Goal: Transaction & Acquisition: Purchase product/service

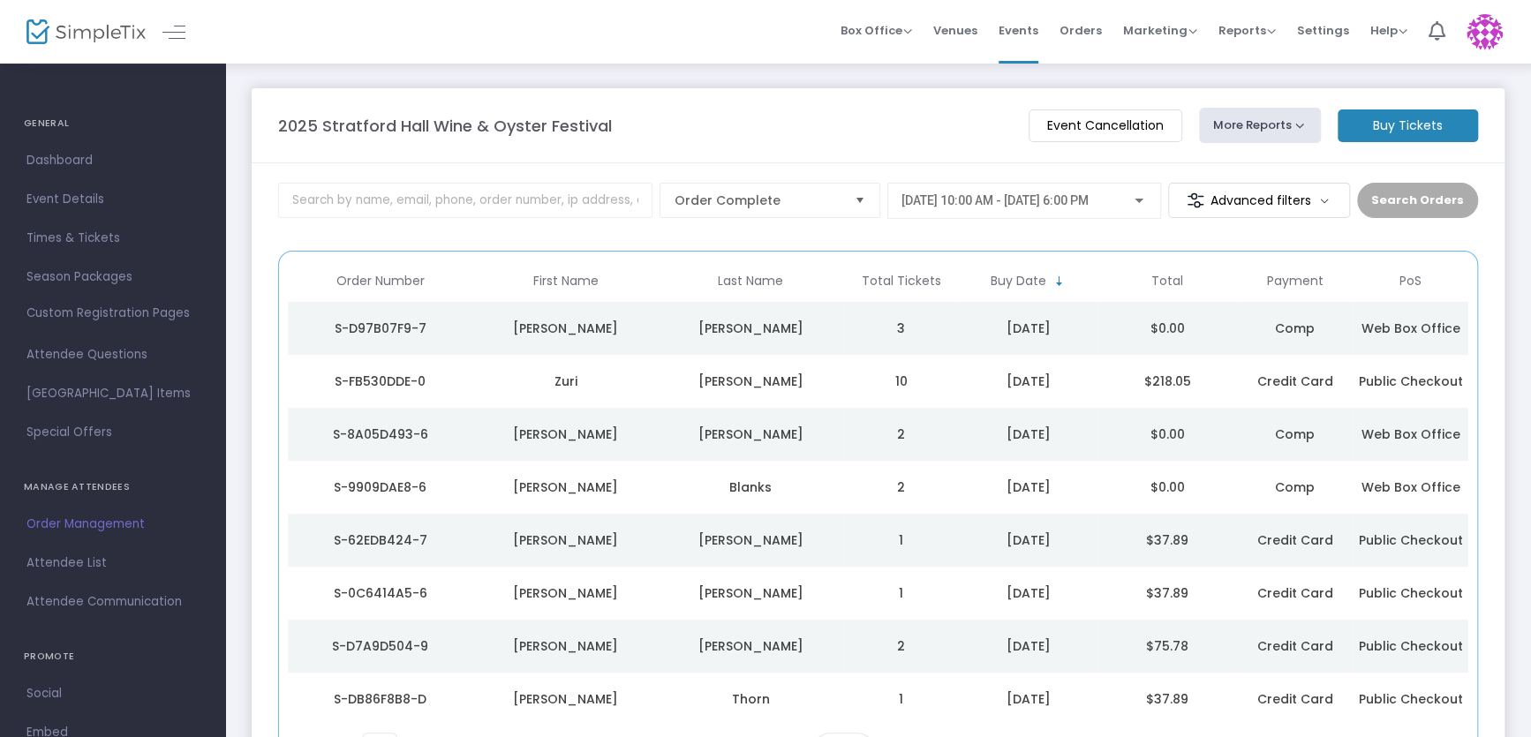
click at [1068, 197] on span "[DATE] 10:00 AM - [DATE] 6:00 PM" at bounding box center [994, 200] width 187 height 14
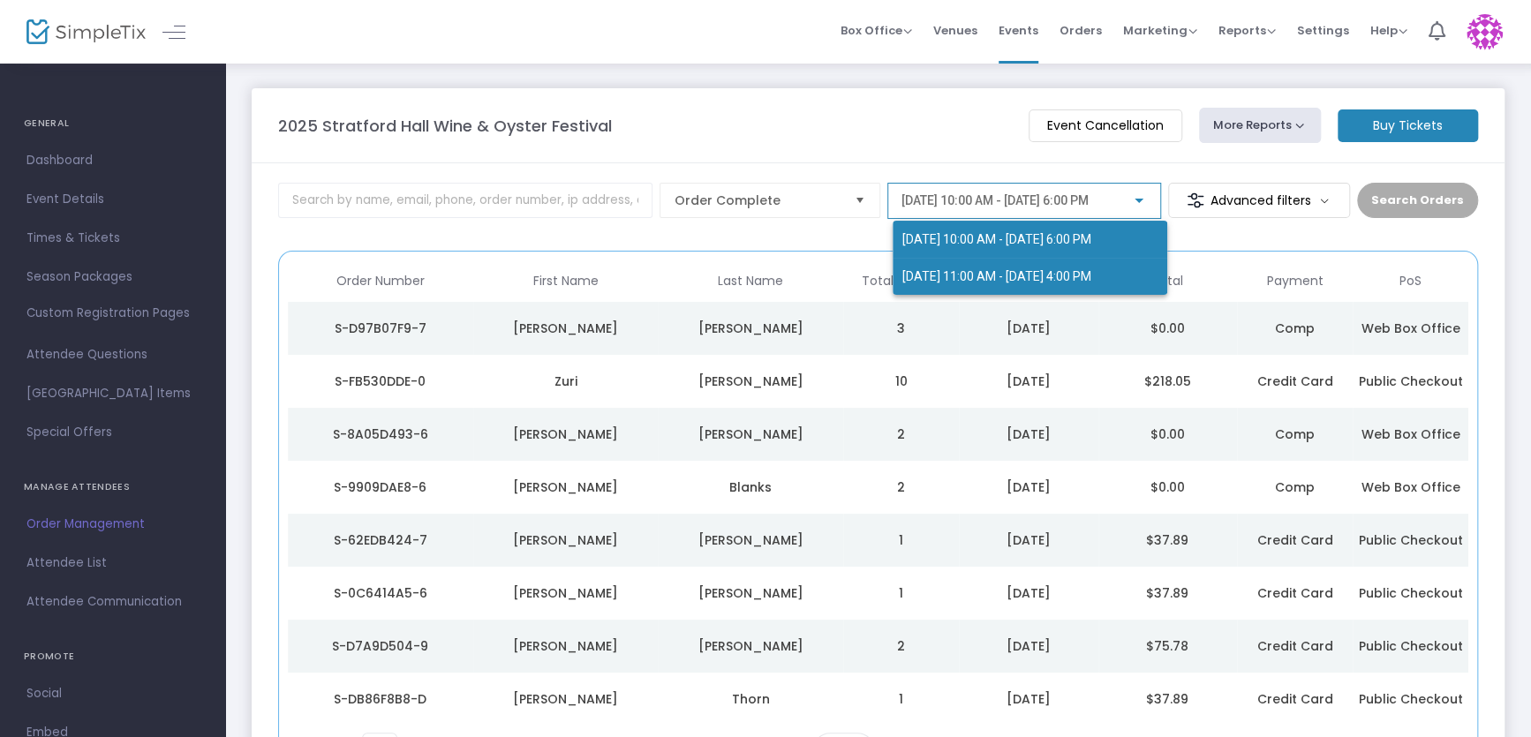
click at [1033, 270] on span "[DATE] 11:00 AM - [DATE] 4:00 PM" at bounding box center [995, 276] width 189 height 14
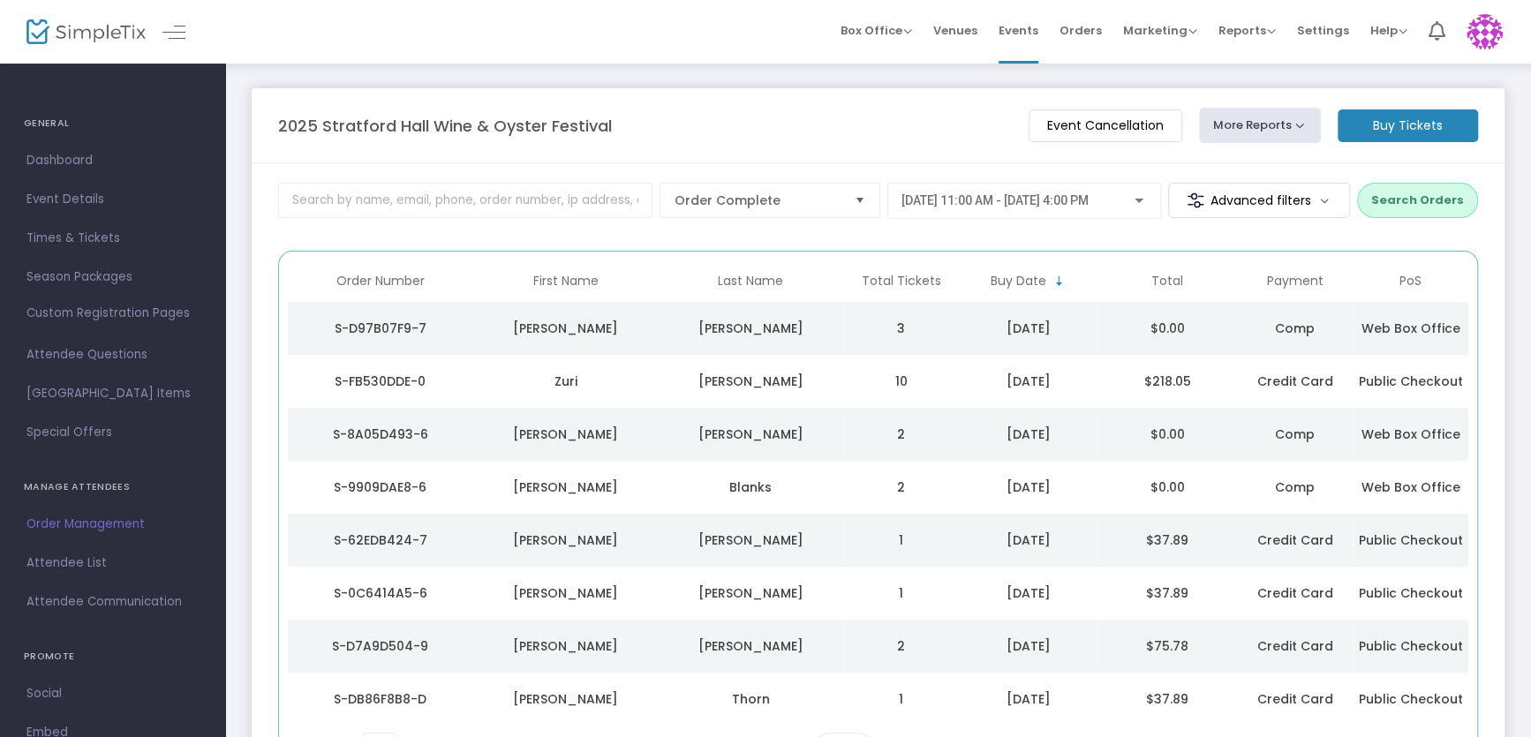
click at [1408, 201] on button "Search Orders" at bounding box center [1417, 200] width 121 height 35
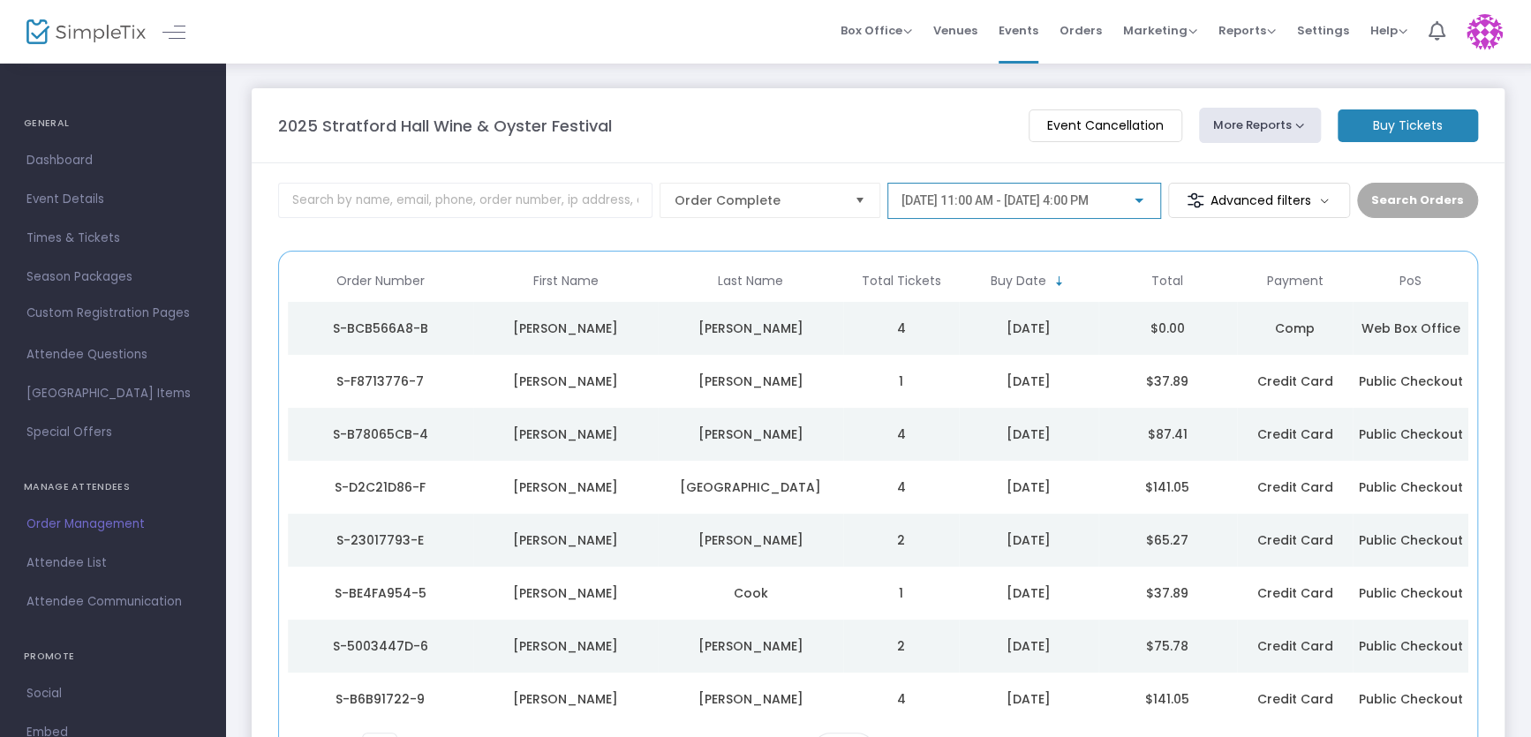
click at [1068, 201] on span "[DATE] 11:00 AM - [DATE] 4:00 PM" at bounding box center [994, 200] width 187 height 14
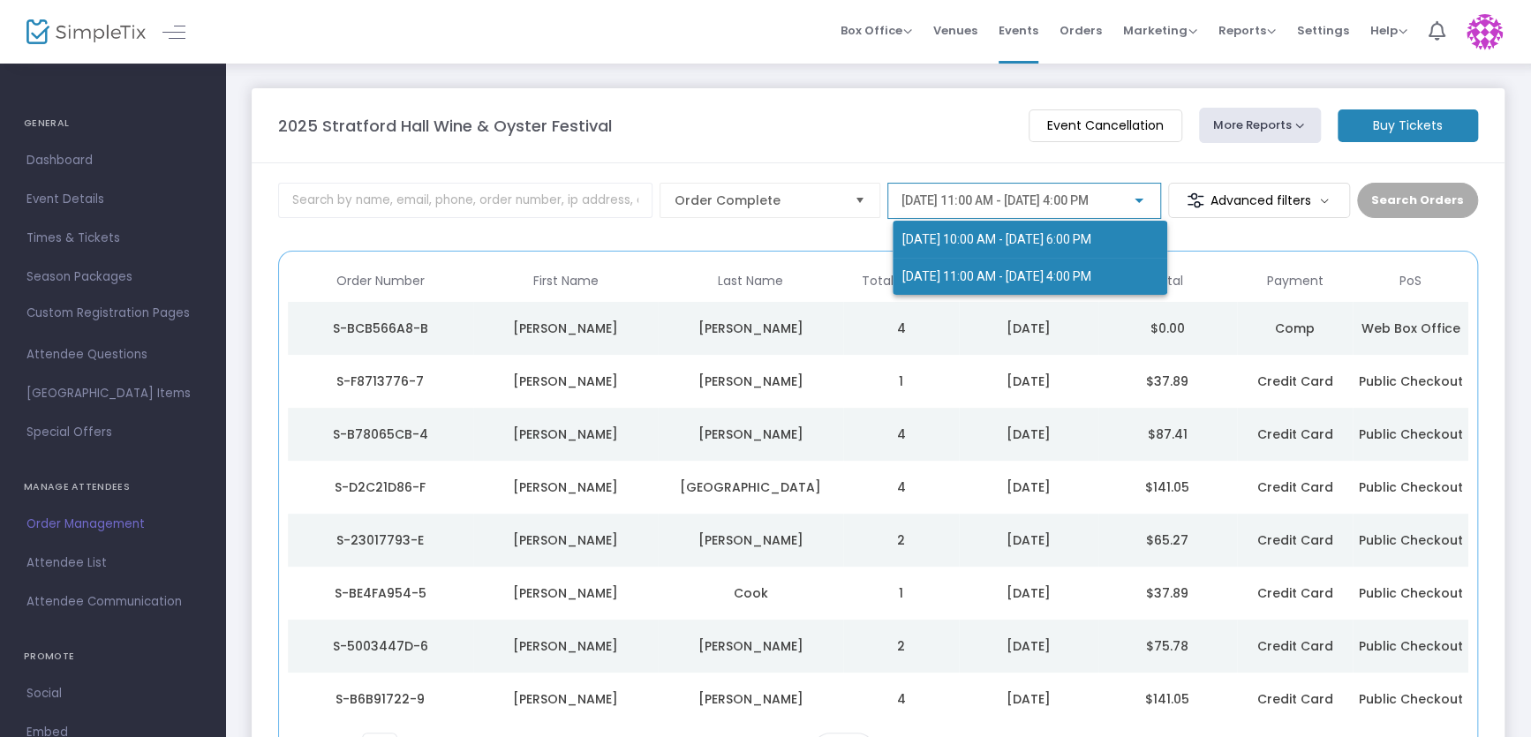
click at [1047, 240] on span "[DATE] 10:00 AM - [DATE] 6:00 PM" at bounding box center [995, 239] width 189 height 14
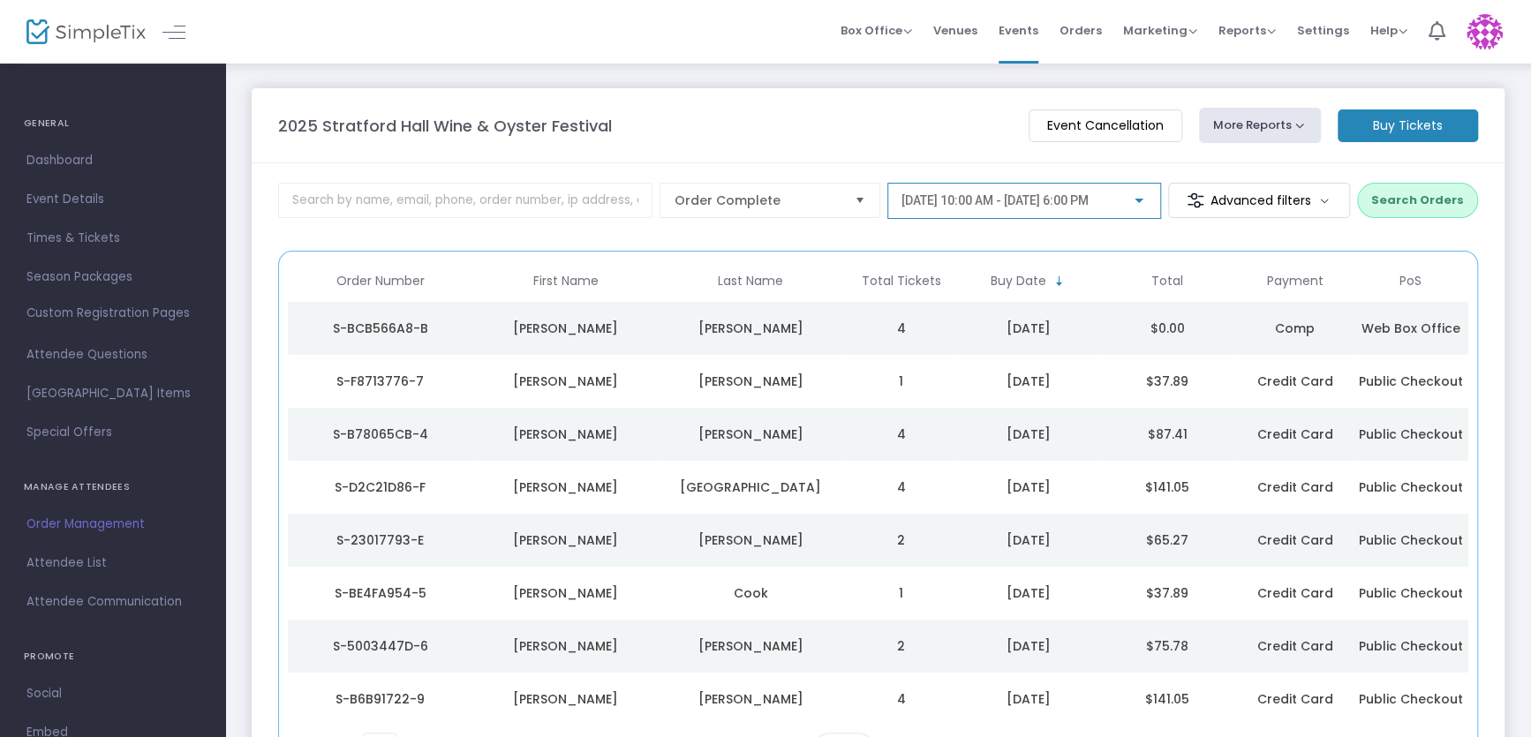
click at [1394, 133] on m-button "Buy Tickets" at bounding box center [1407, 125] width 140 height 33
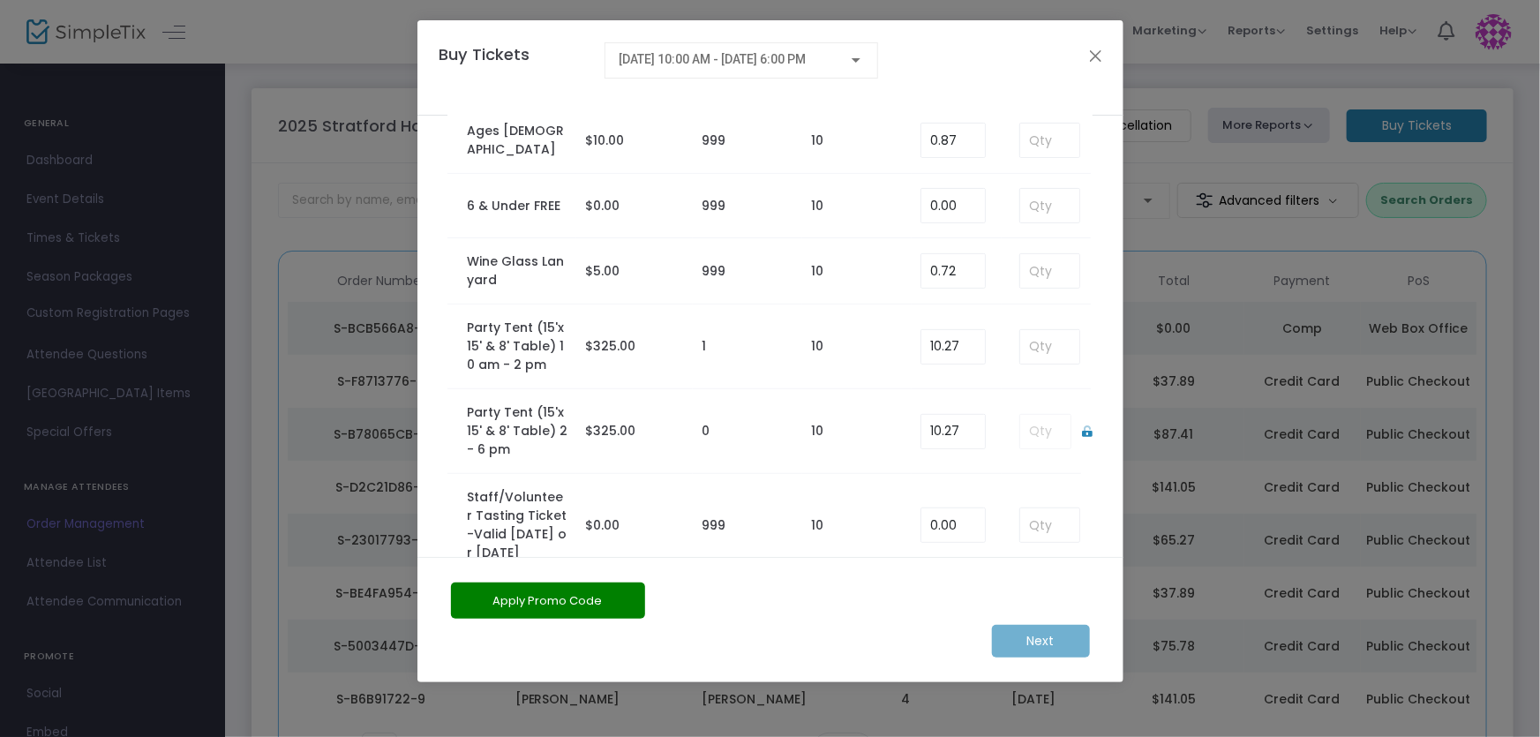
scroll to position [401, 0]
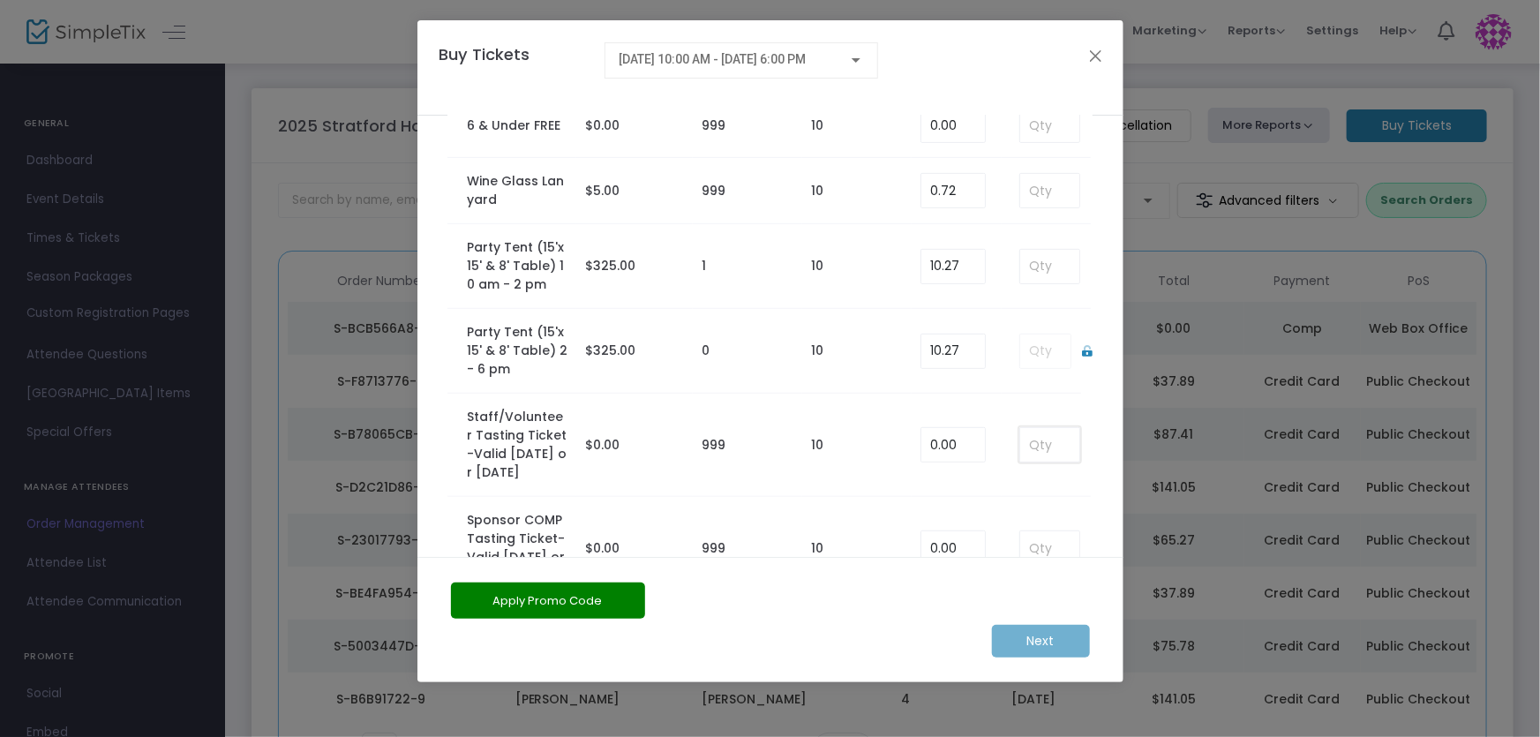
click at [1033, 428] on input at bounding box center [1049, 445] width 58 height 34
type input "2"
click at [1068, 636] on m-button "Next" at bounding box center [1041, 641] width 98 height 33
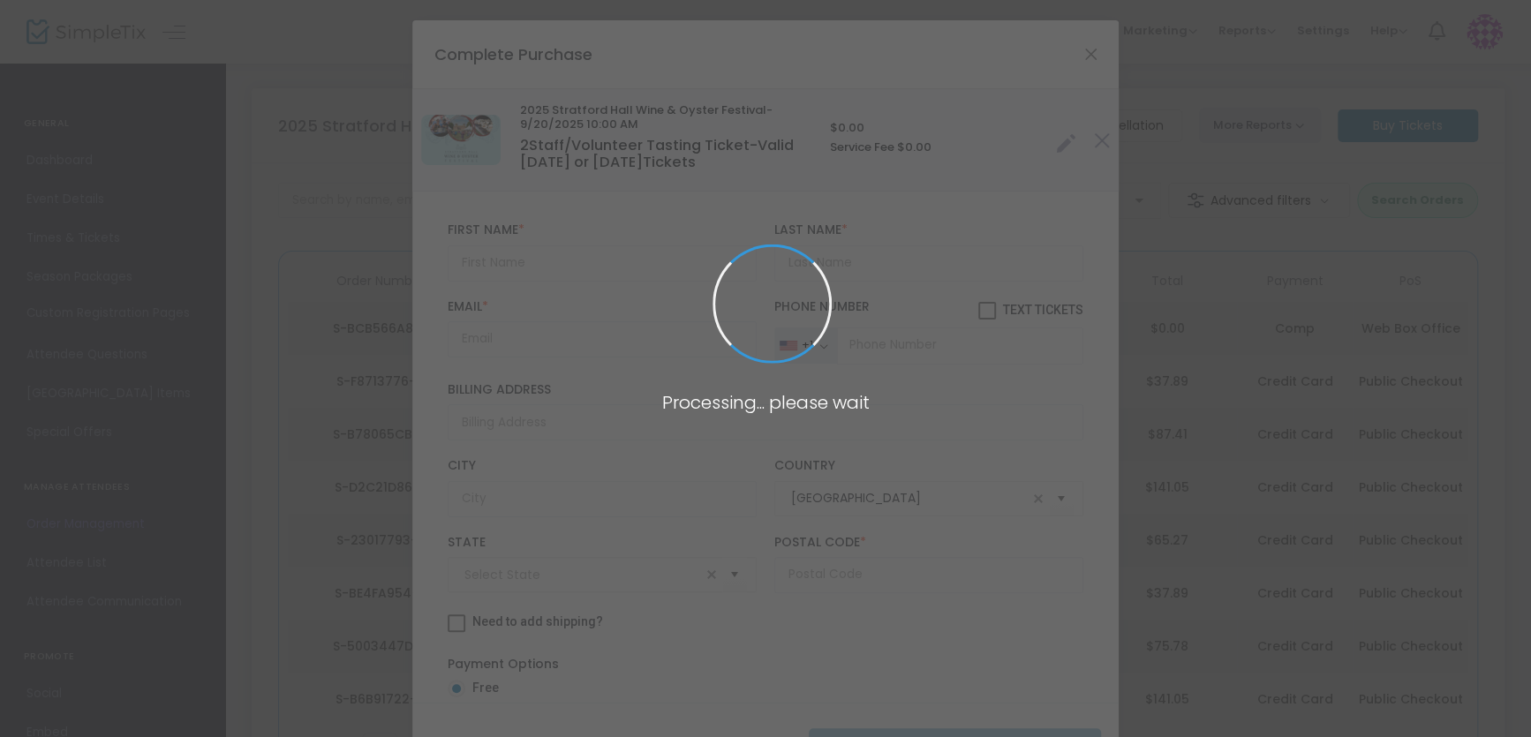
type input "[US_STATE]"
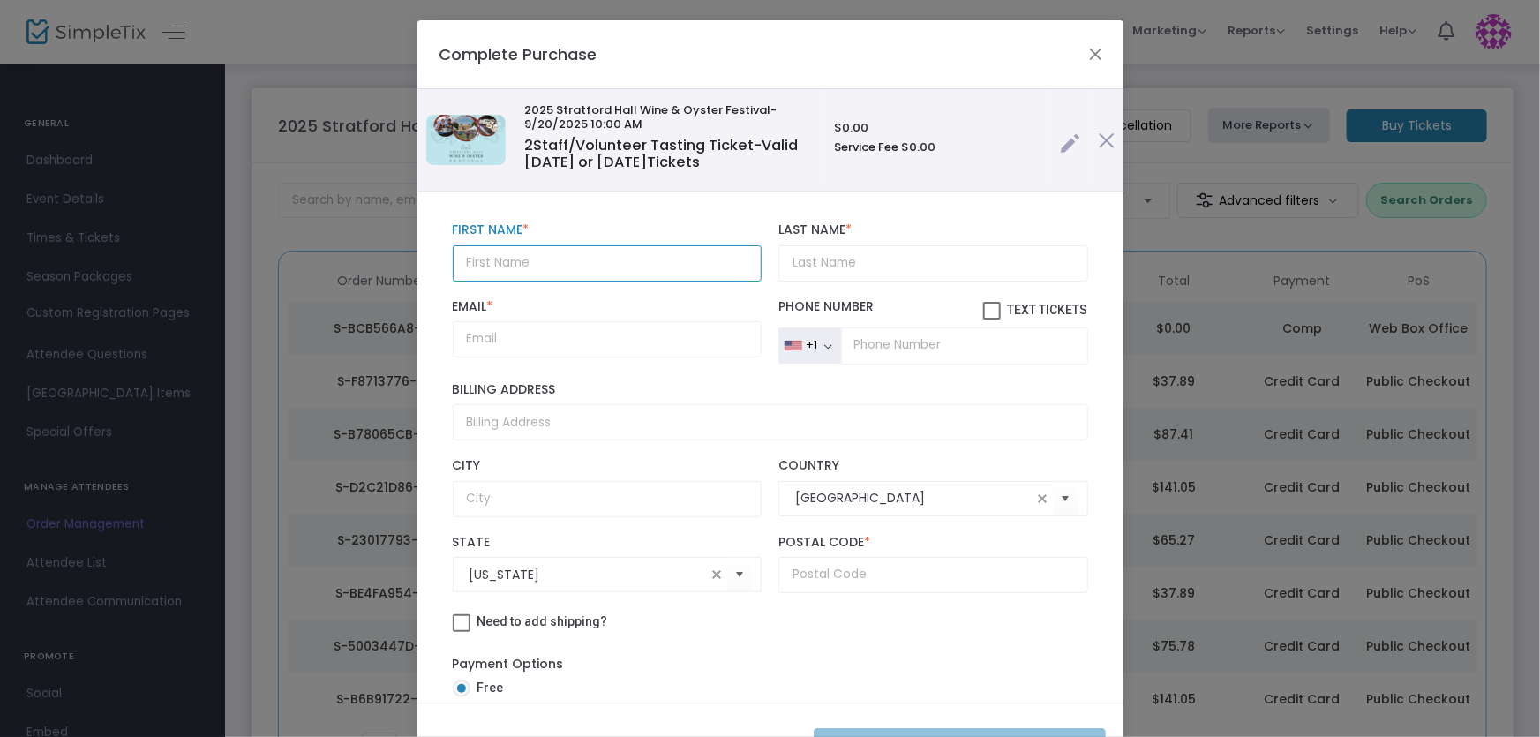
click at [564, 248] on input "text" at bounding box center [607, 263] width 309 height 36
type input "[PERSON_NAME]"
click at [895, 278] on input "Last Name *" at bounding box center [933, 263] width 309 height 36
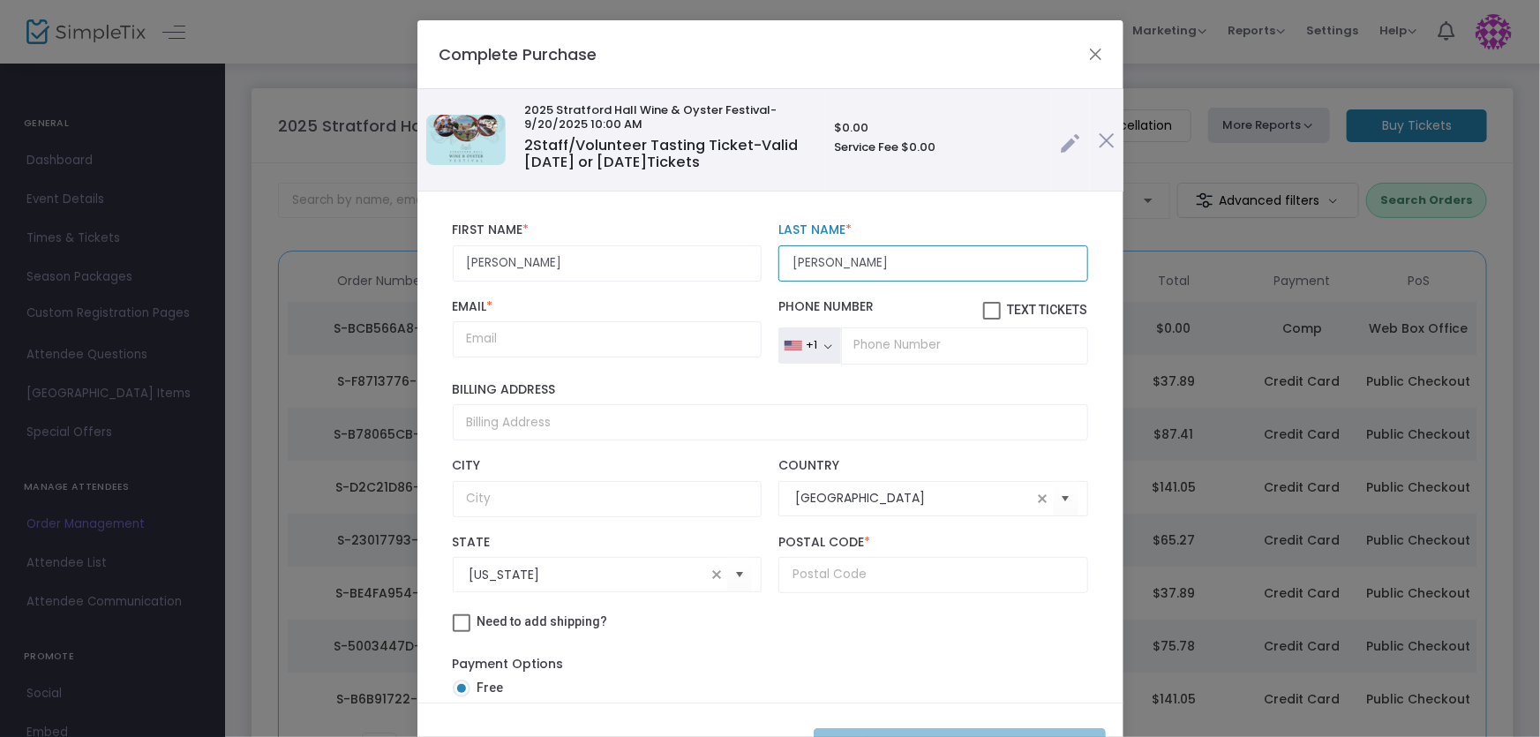
type input "[PERSON_NAME]"
click at [530, 342] on input "Email *" at bounding box center [607, 339] width 309 height 36
paste input "[EMAIL_ADDRESS][DOMAIN_NAME]"
type input "[EMAIL_ADDRESS][DOMAIN_NAME]"
click at [697, 384] on label "Billing Address" at bounding box center [771, 390] width 636 height 16
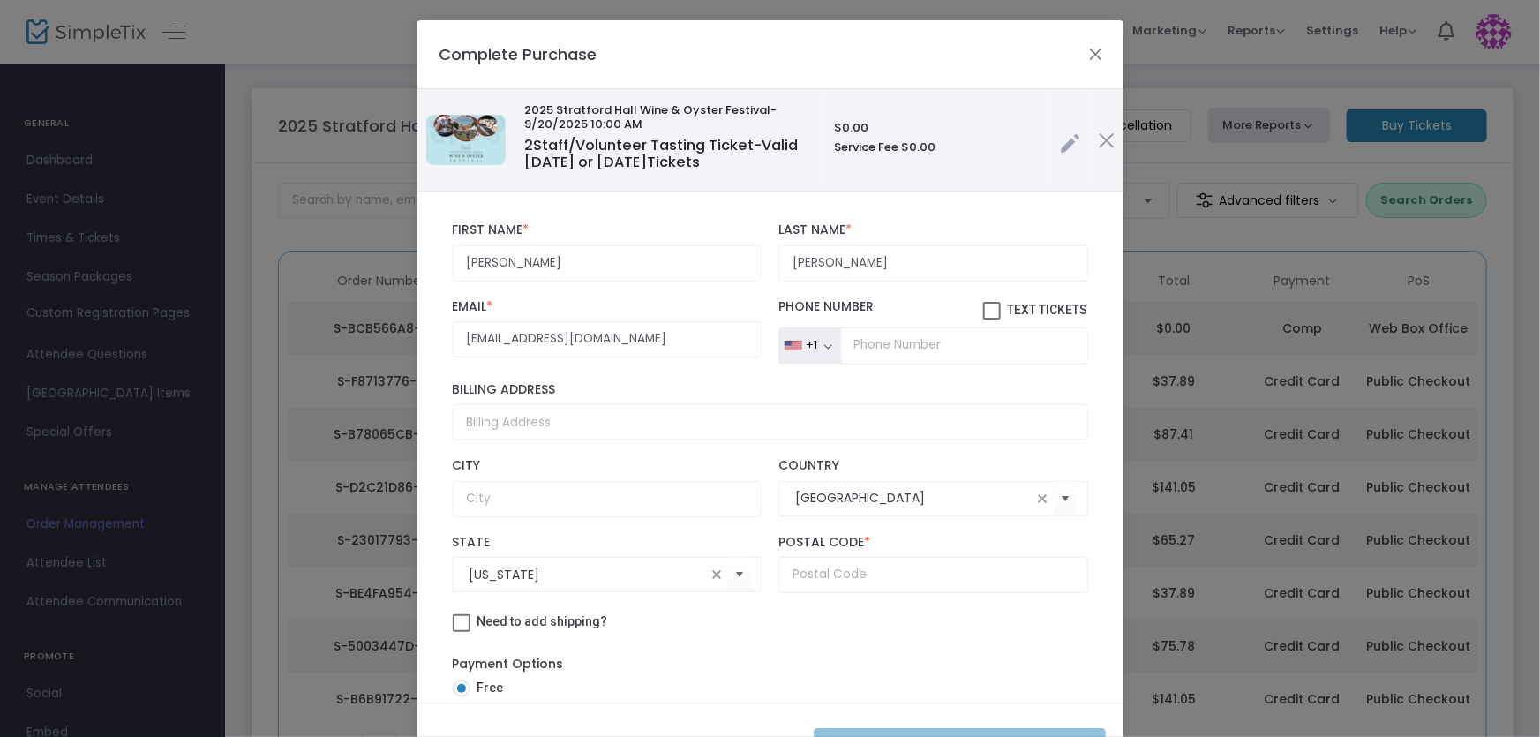
click at [697, 404] on input "Billing Address" at bounding box center [771, 422] width 636 height 36
click at [820, 569] on input "text" at bounding box center [933, 575] width 309 height 36
drag, startPoint x: 829, startPoint y: 577, endPoint x: 698, endPoint y: 574, distance: 130.7
click at [698, 574] on div "[US_STATE] State 22558 Postal Code * Postal Code is required." at bounding box center [770, 564] width 653 height 76
type input "22558"
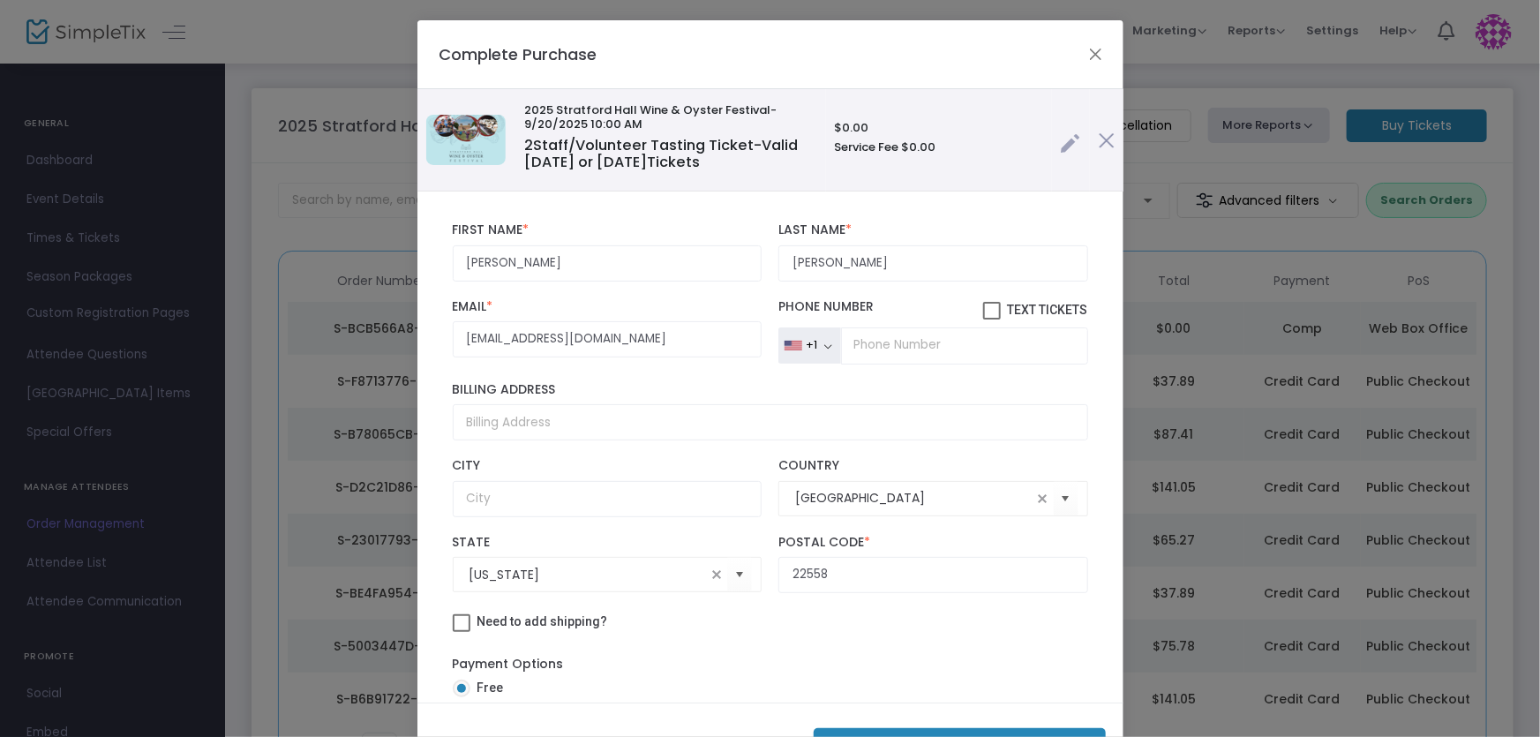
click at [802, 643] on div "Need to add shipping?" at bounding box center [770, 624] width 653 height 44
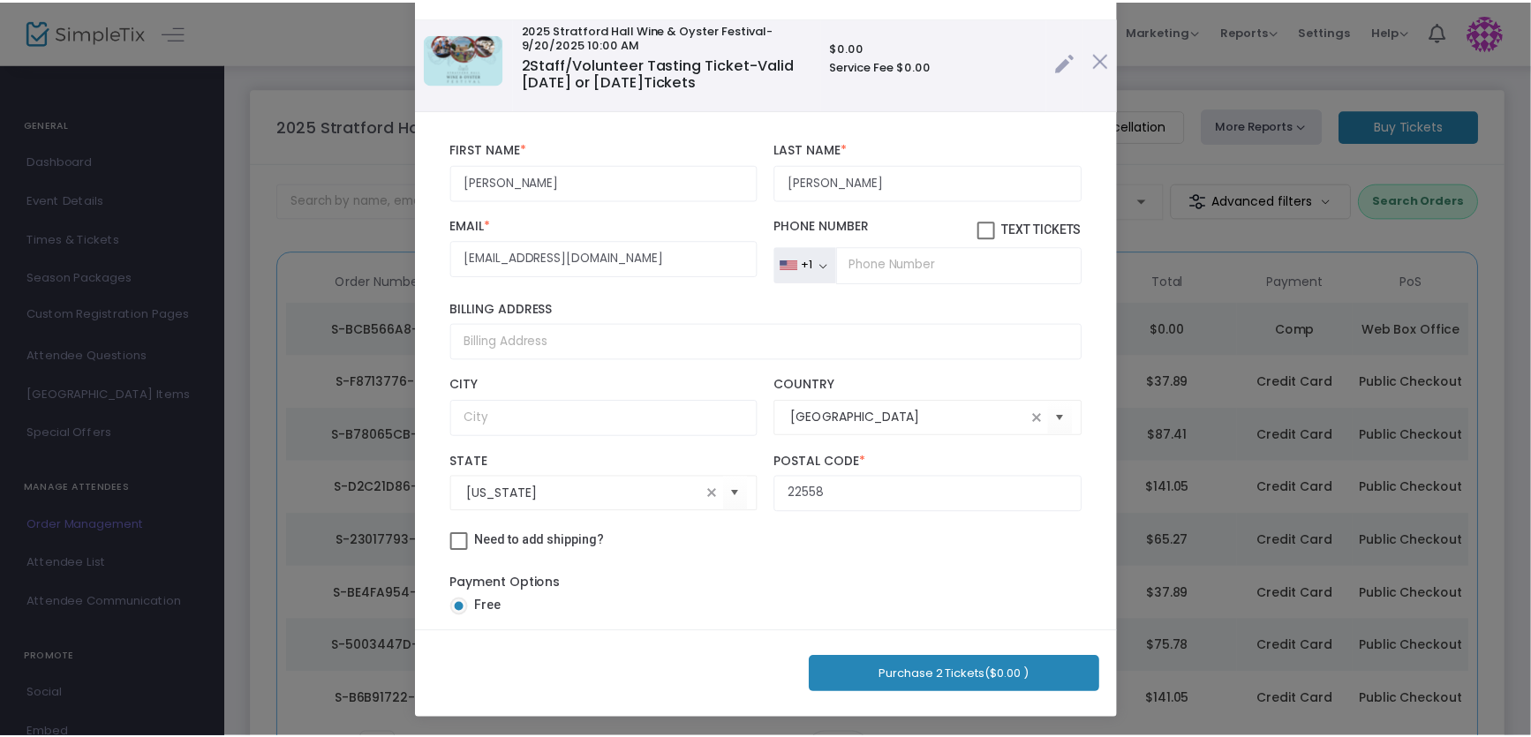
scroll to position [0, 0]
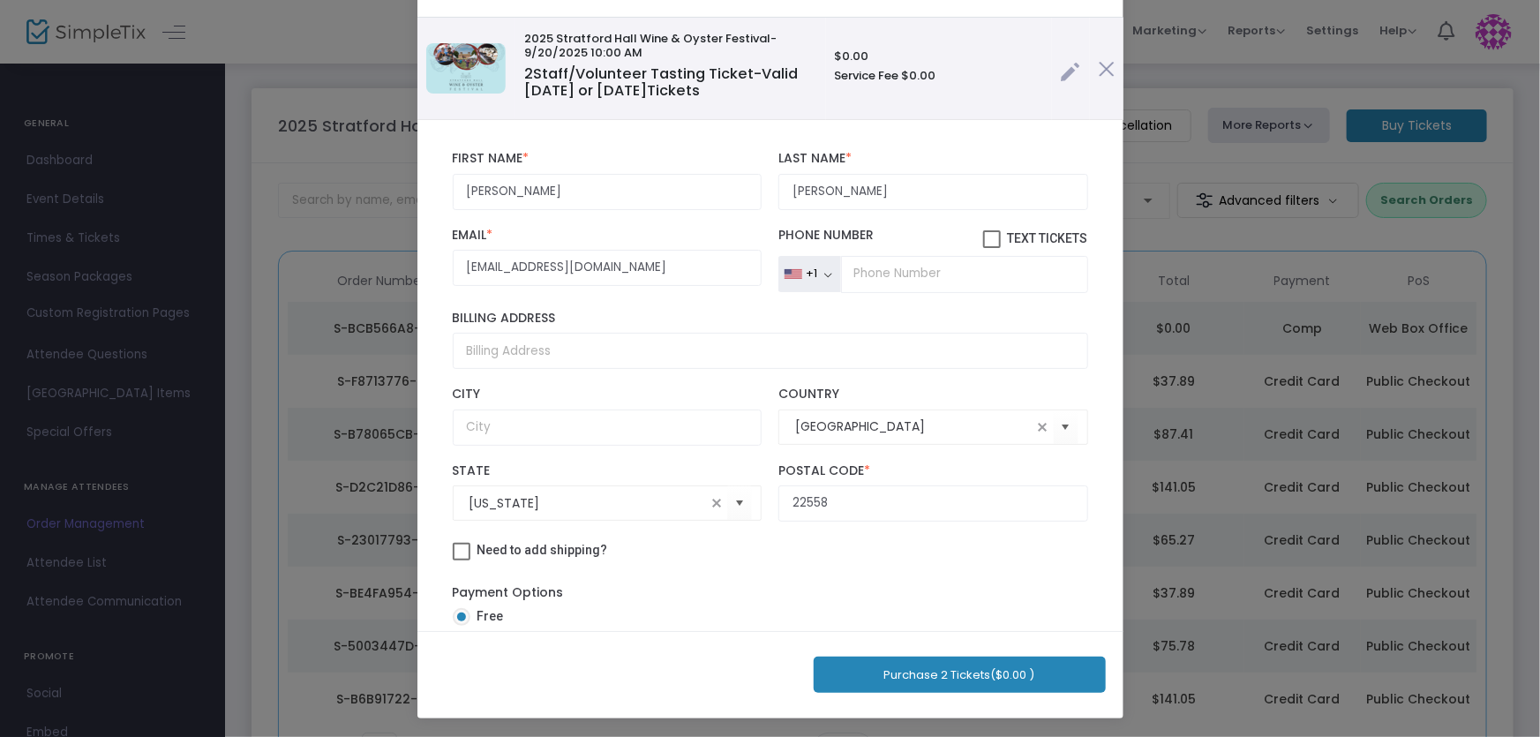
click at [944, 678] on button "Purchase 2 Tickets ($0.00 )" at bounding box center [960, 675] width 292 height 36
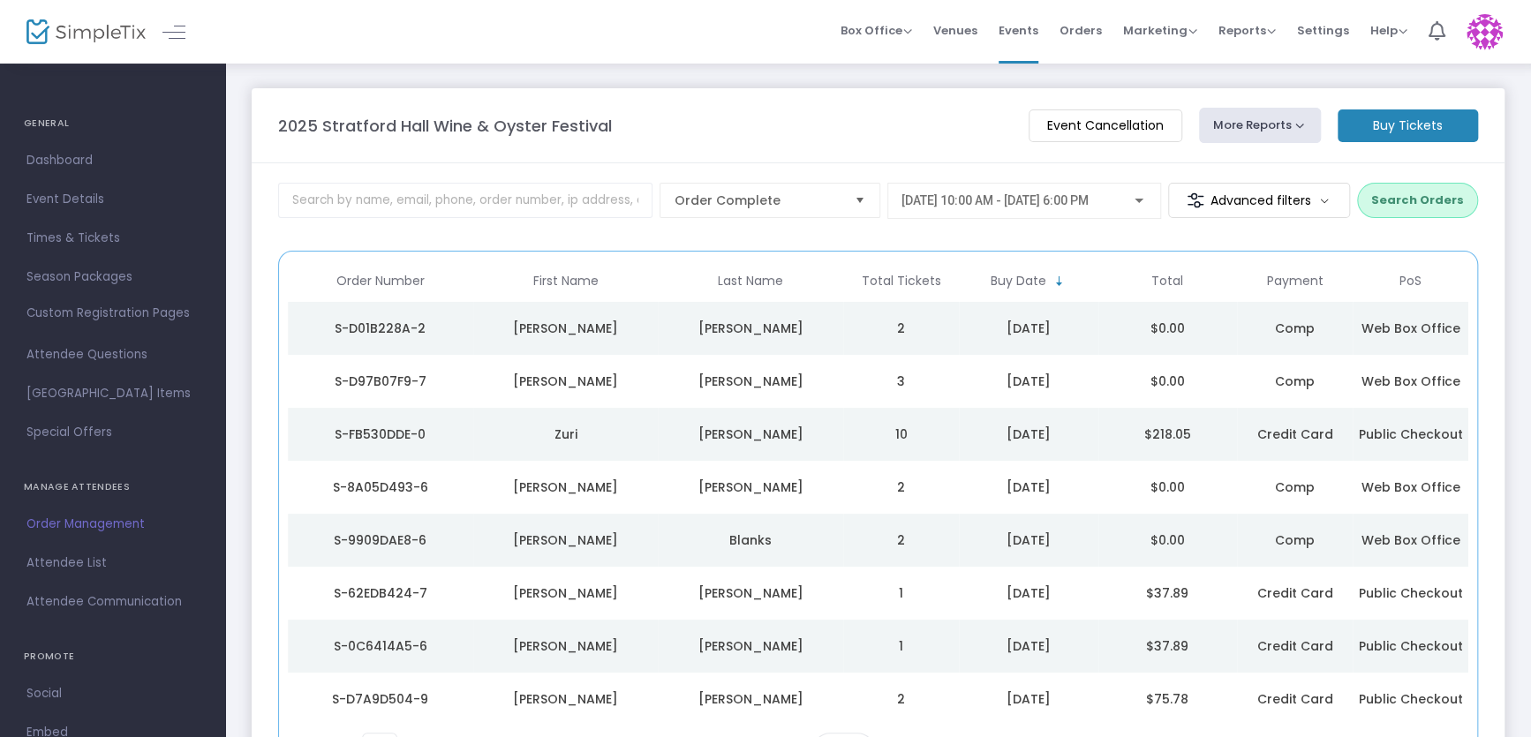
click at [882, 135] on div "2025 Stratford Hall Wine & Oyster Festival" at bounding box center [644, 126] width 750 height 24
click at [1382, 125] on m-button "Buy Tickets" at bounding box center [1407, 125] width 140 height 33
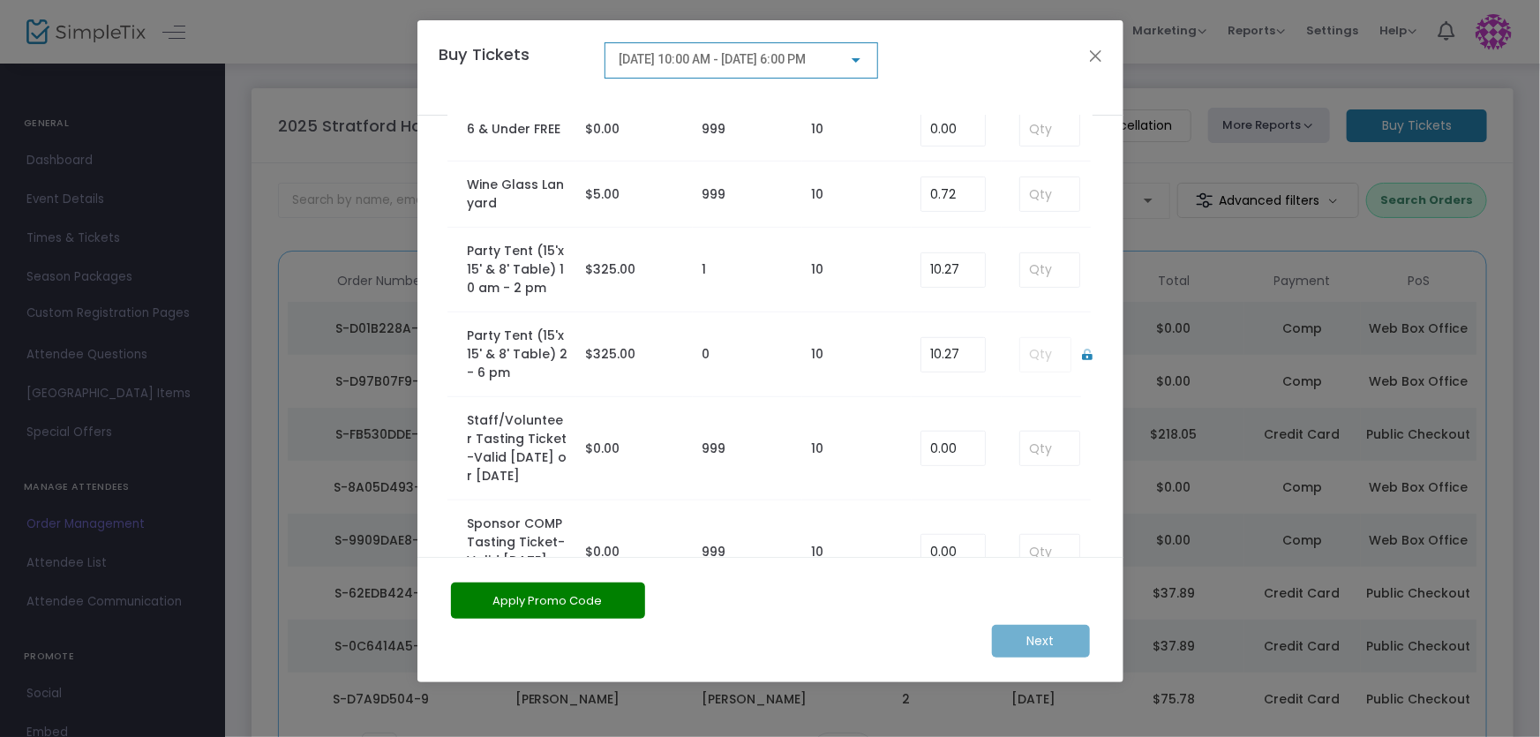
scroll to position [401, 0]
click at [1035, 428] on input at bounding box center [1049, 445] width 58 height 34
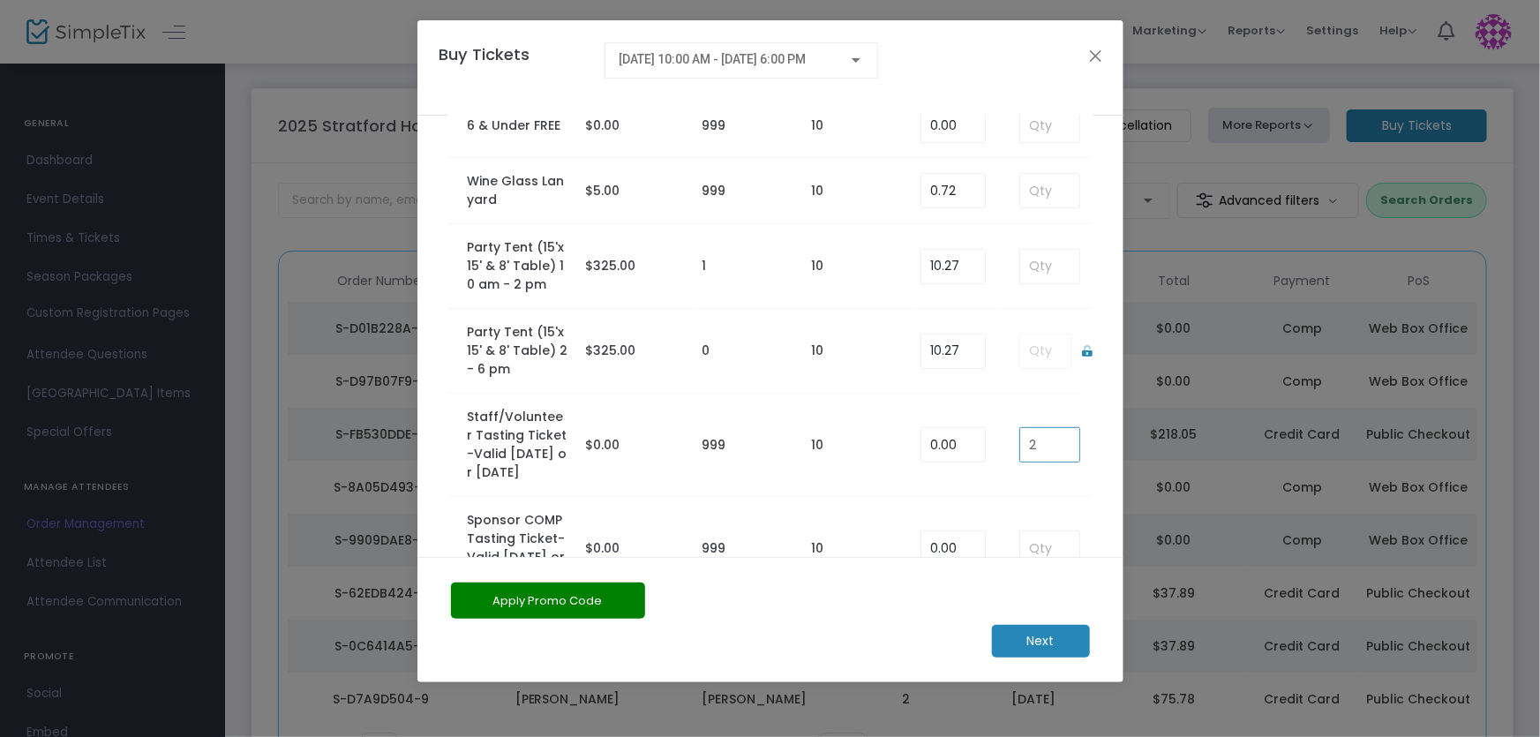
type input "2"
click at [1020, 643] on m-button "Next" at bounding box center [1041, 641] width 98 height 33
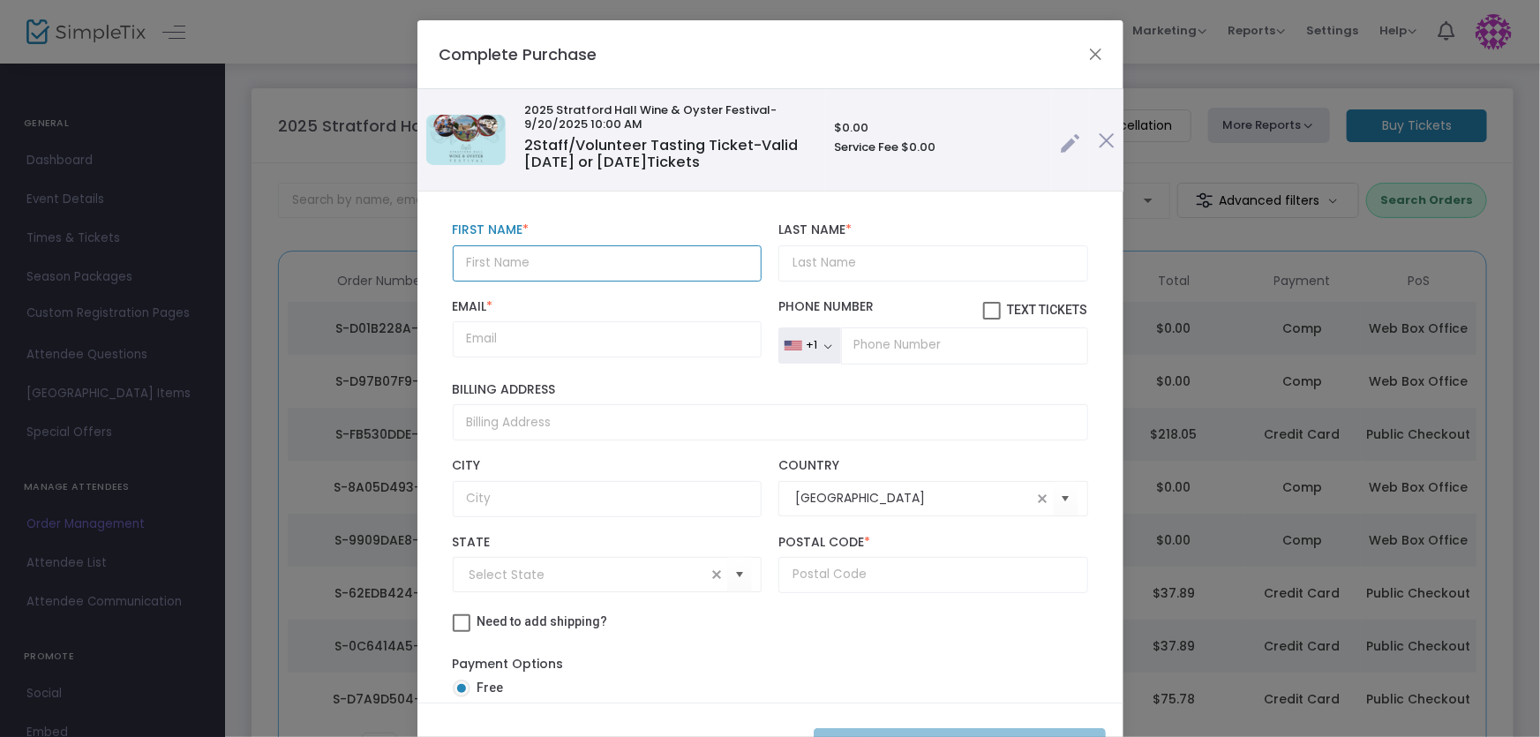
click at [550, 272] on input "text" at bounding box center [607, 263] width 309 height 36
type input "[PERSON_NAME]"
click at [892, 253] on input "Last Name *" at bounding box center [933, 263] width 309 height 36
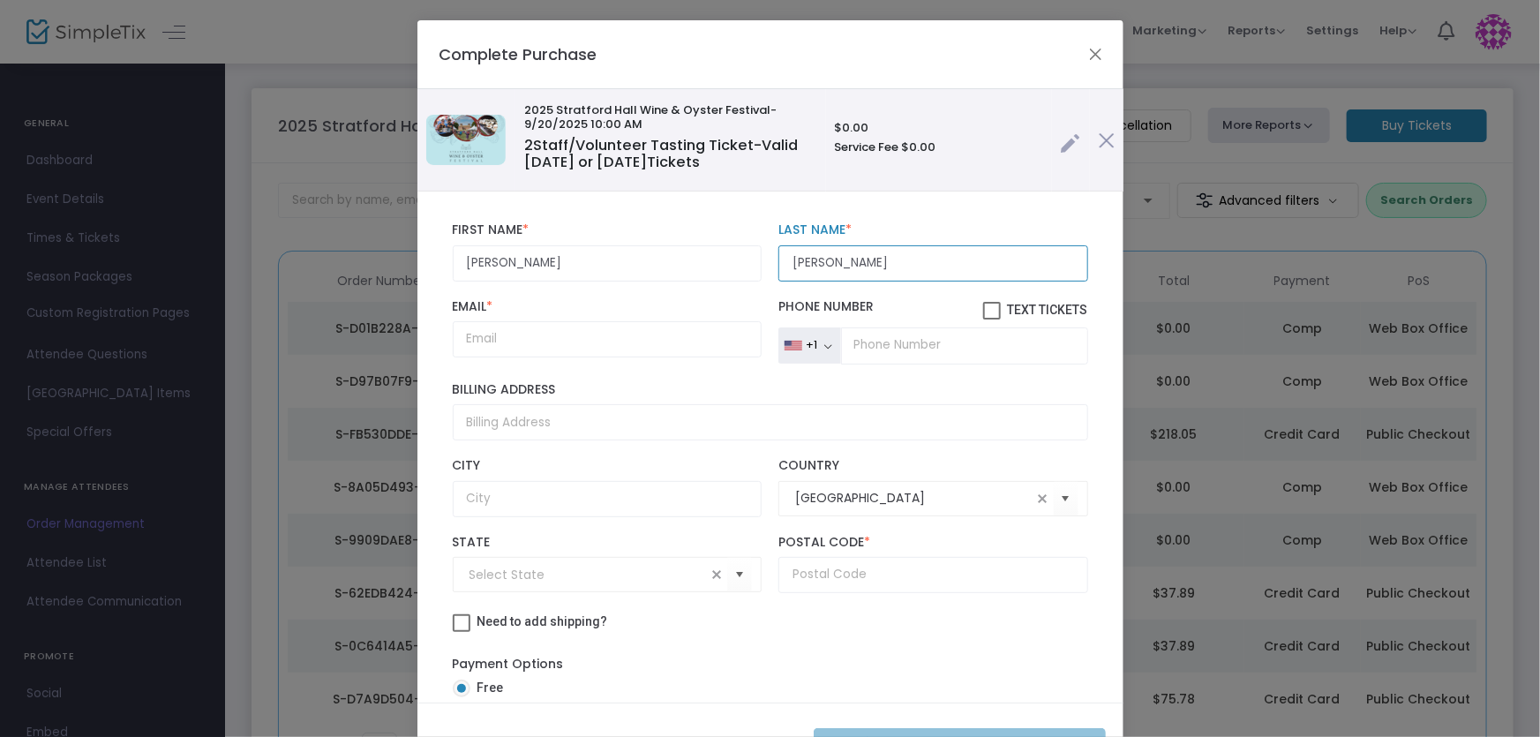
type input "[PERSON_NAME]"
click at [568, 335] on input "Email *" at bounding box center [607, 339] width 309 height 36
paste input "[EMAIL_ADDRESS][DOMAIN_NAME]"
type input "[EMAIL_ADDRESS][DOMAIN_NAME]"
click at [827, 572] on input "text" at bounding box center [933, 575] width 309 height 36
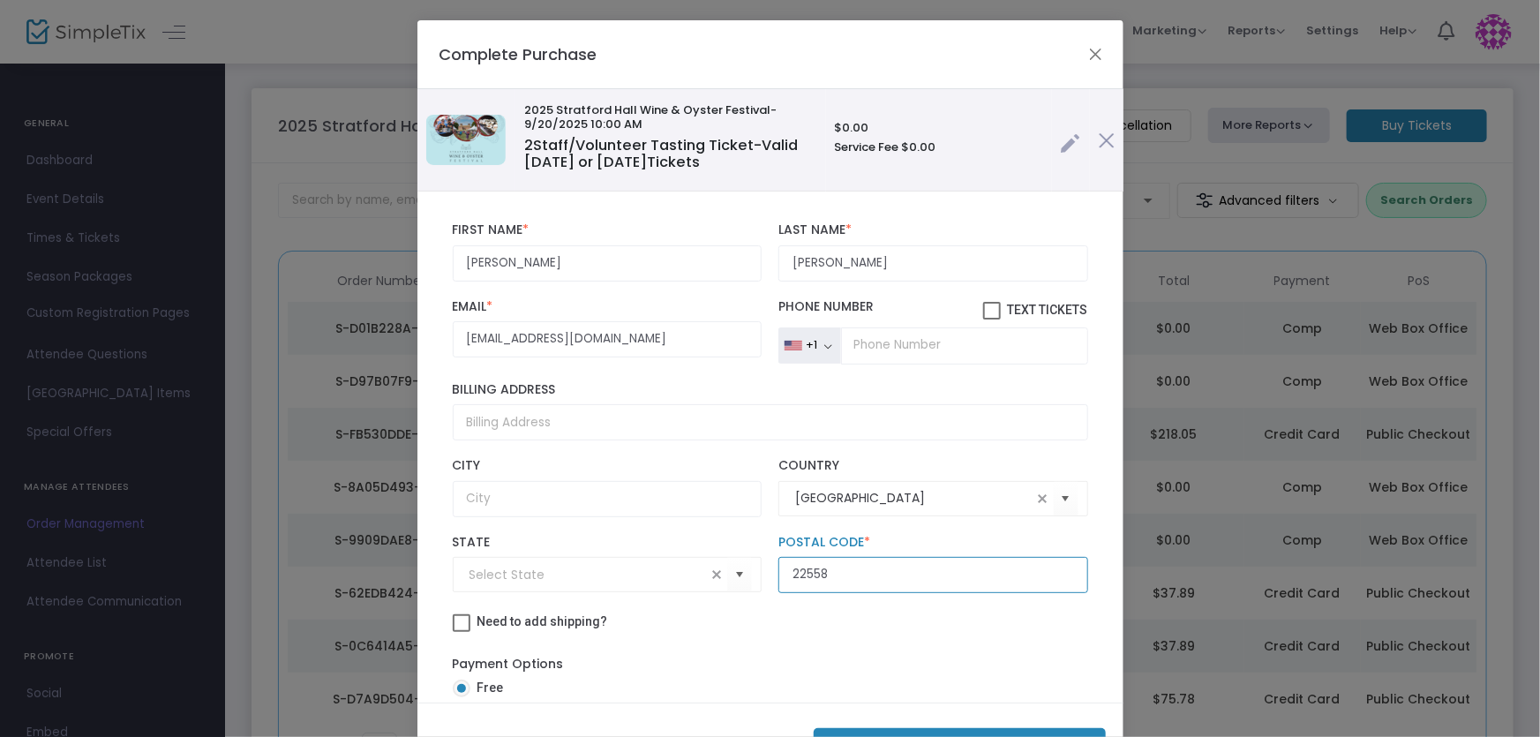
type input "22558"
click at [821, 614] on div "Need to add shipping?" at bounding box center [770, 624] width 653 height 26
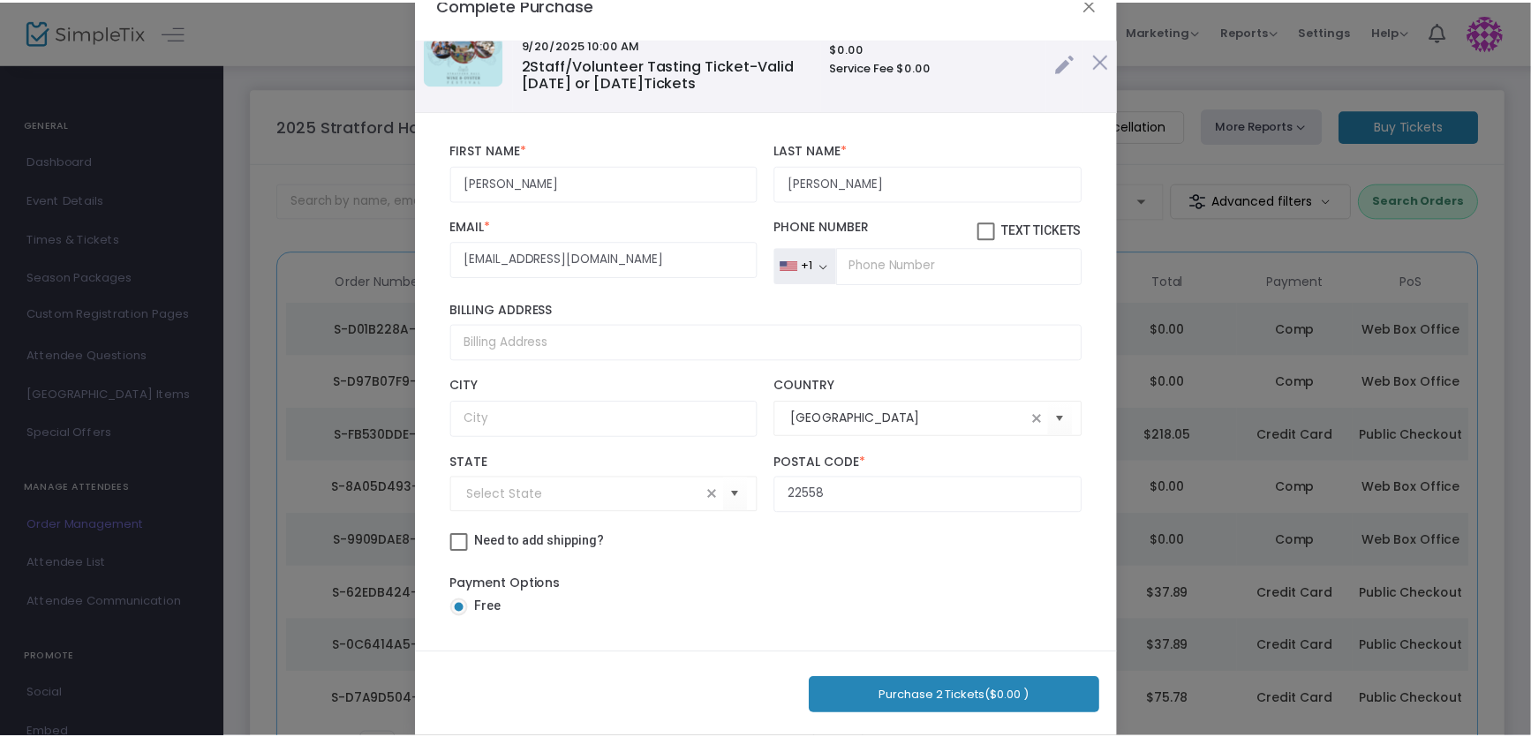
scroll to position [71, 0]
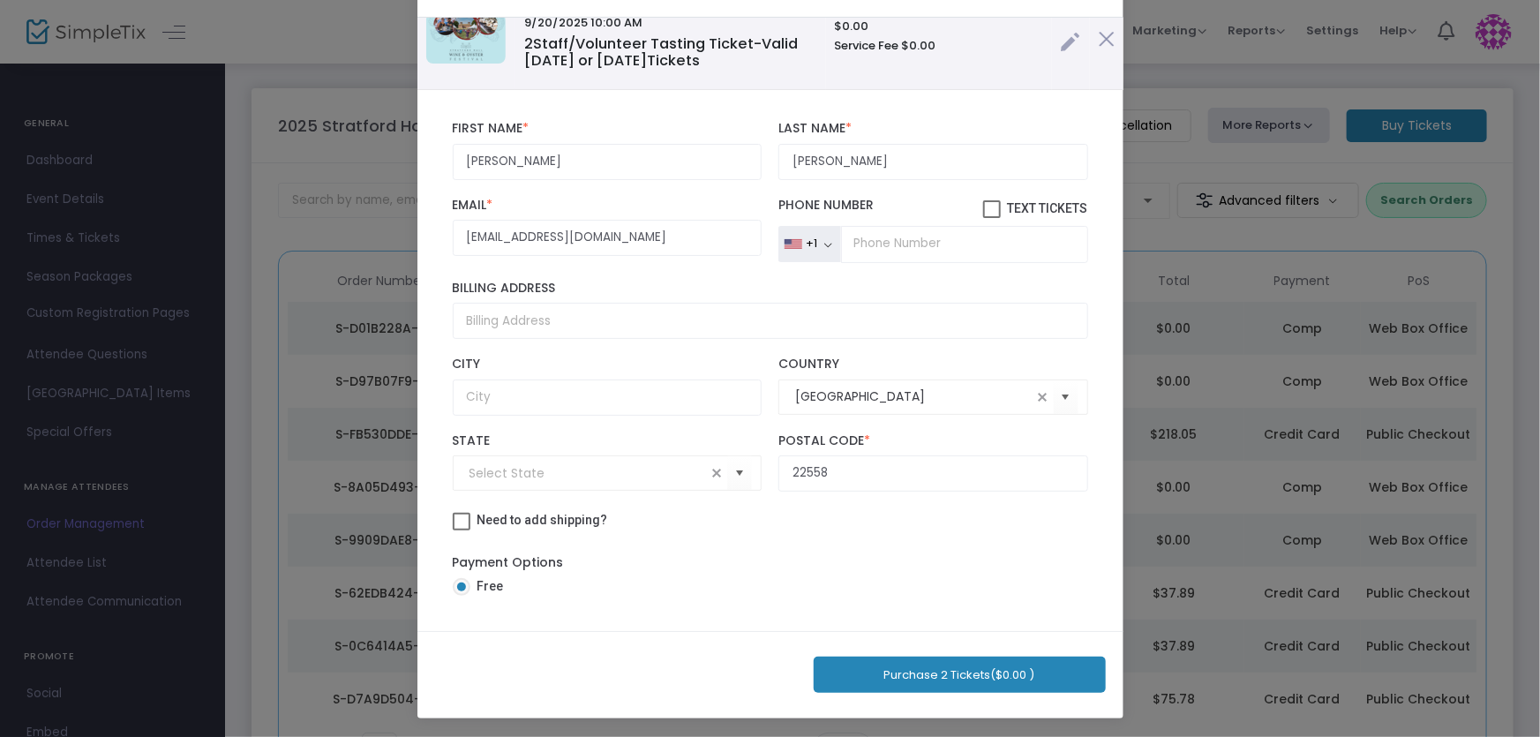
click at [927, 665] on button "Purchase 2 Tickets ($0.00 )" at bounding box center [960, 675] width 292 height 36
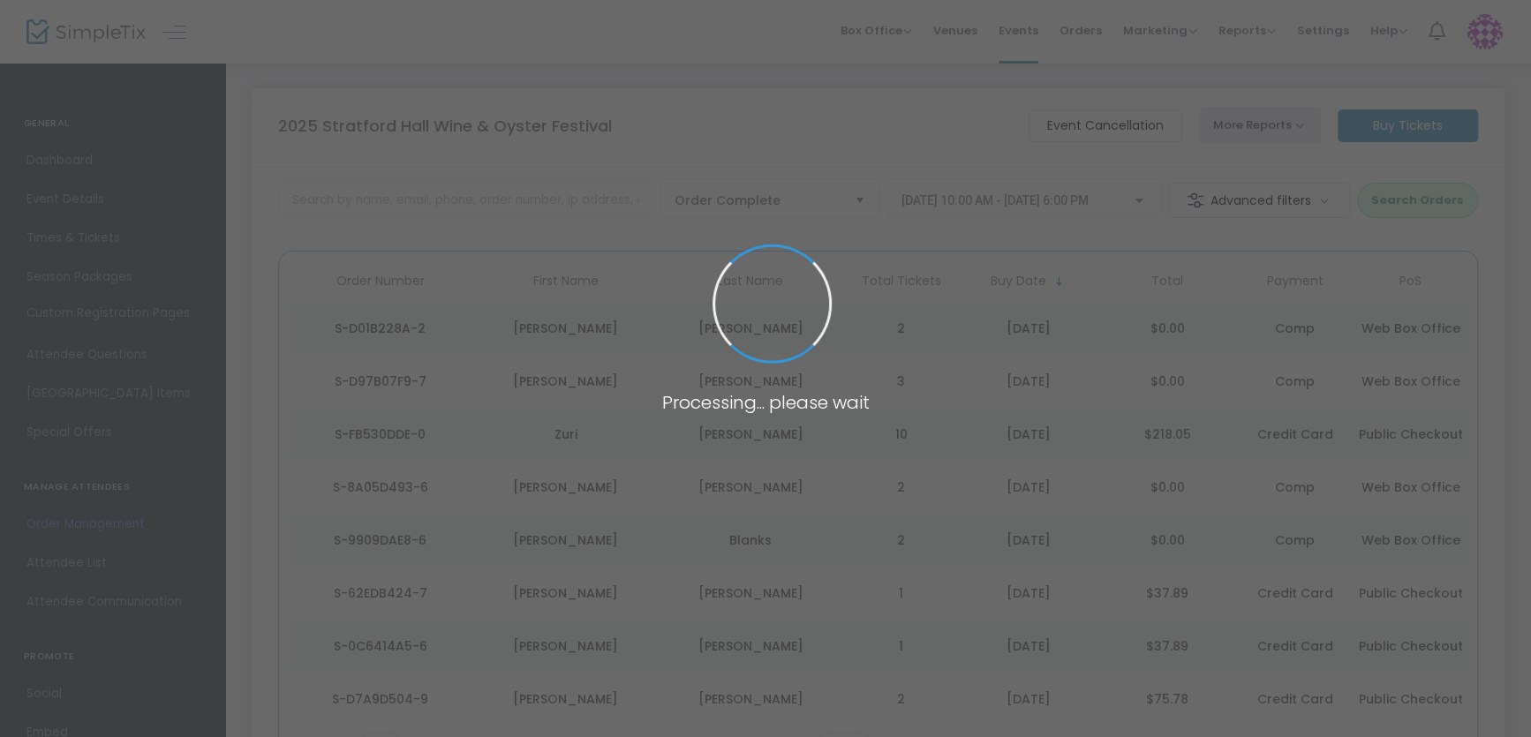
click at [888, 145] on body "Processing... please wait Box Office Sell Tickets Bookings Sell Season Pass Ven…" at bounding box center [765, 368] width 1531 height 737
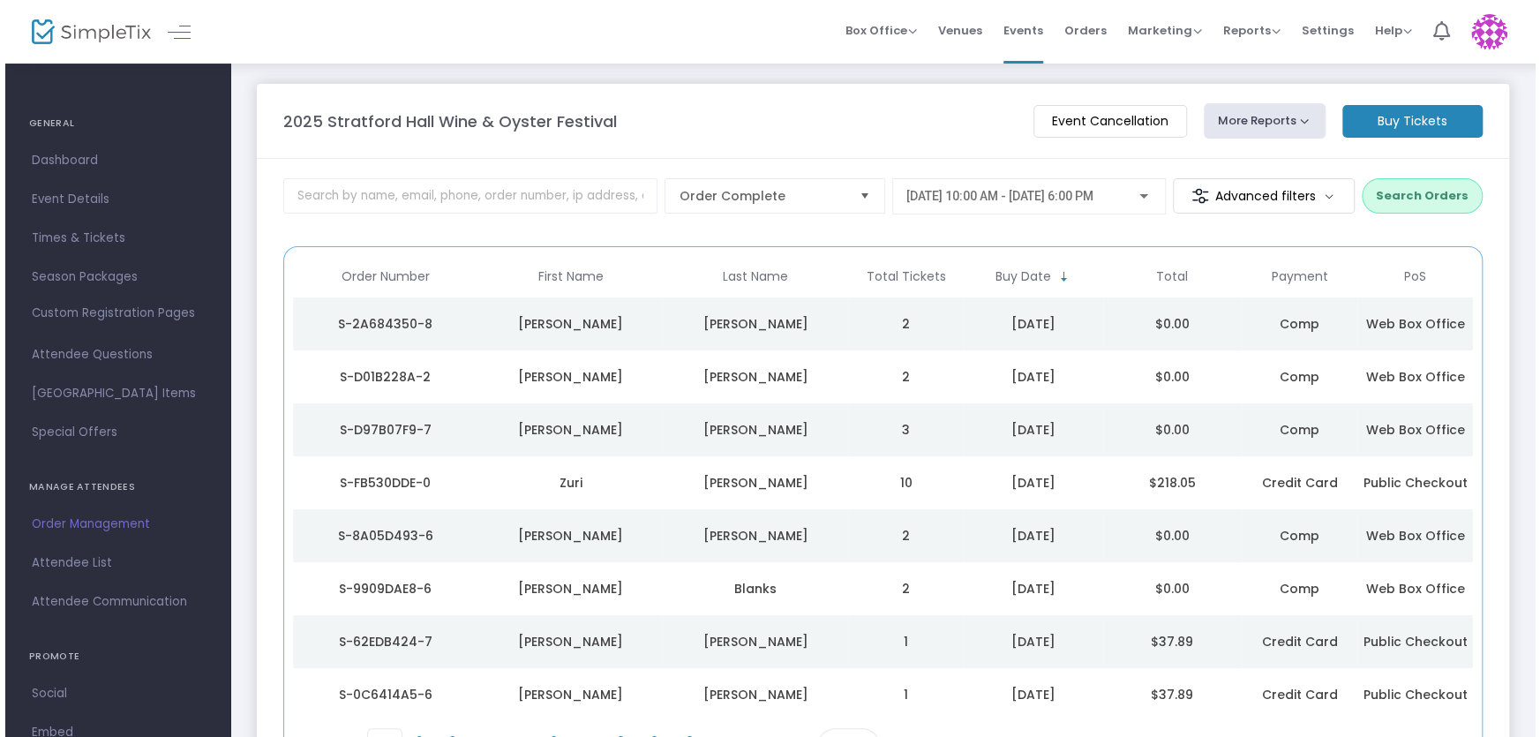
scroll to position [0, 0]
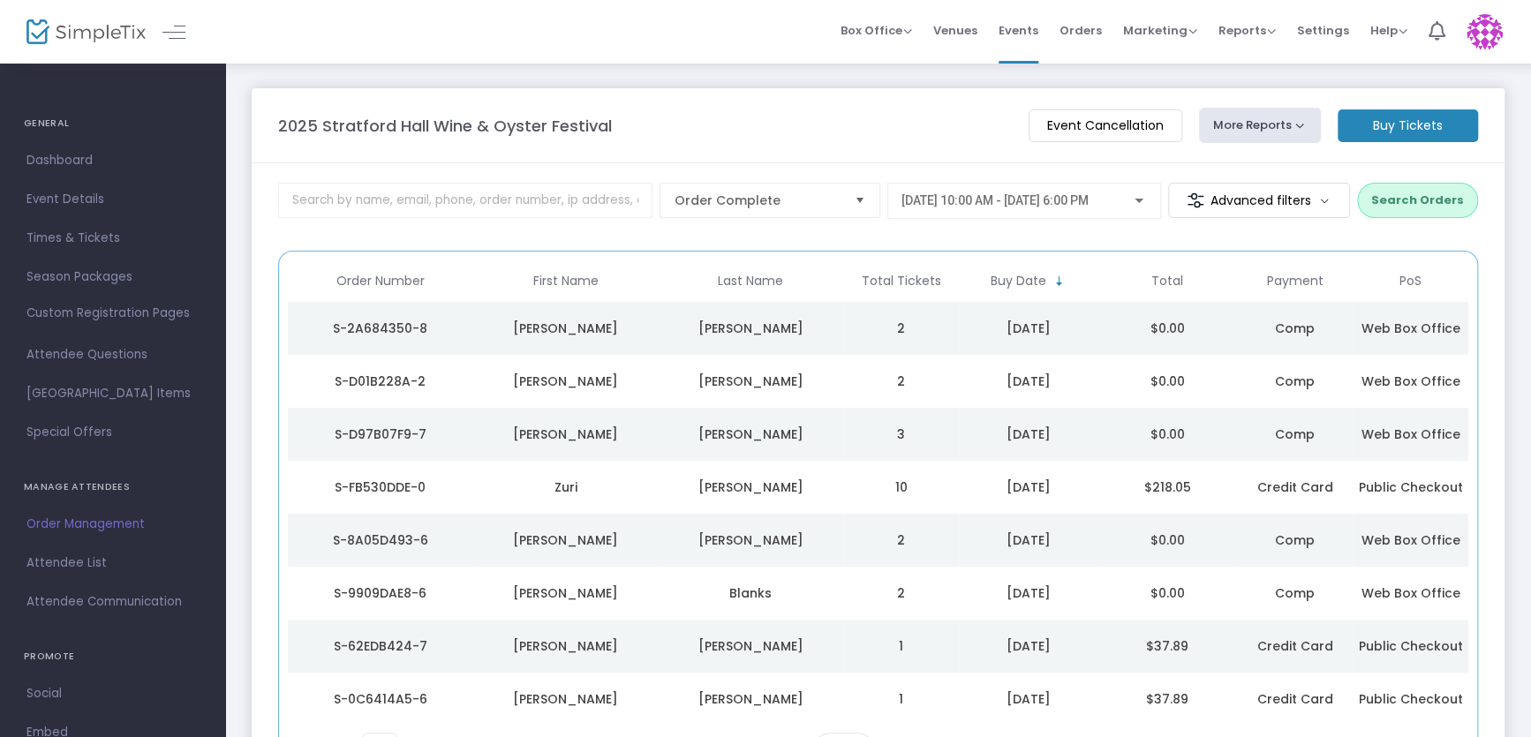
click at [1390, 129] on m-button "Buy Tickets" at bounding box center [1407, 125] width 140 height 33
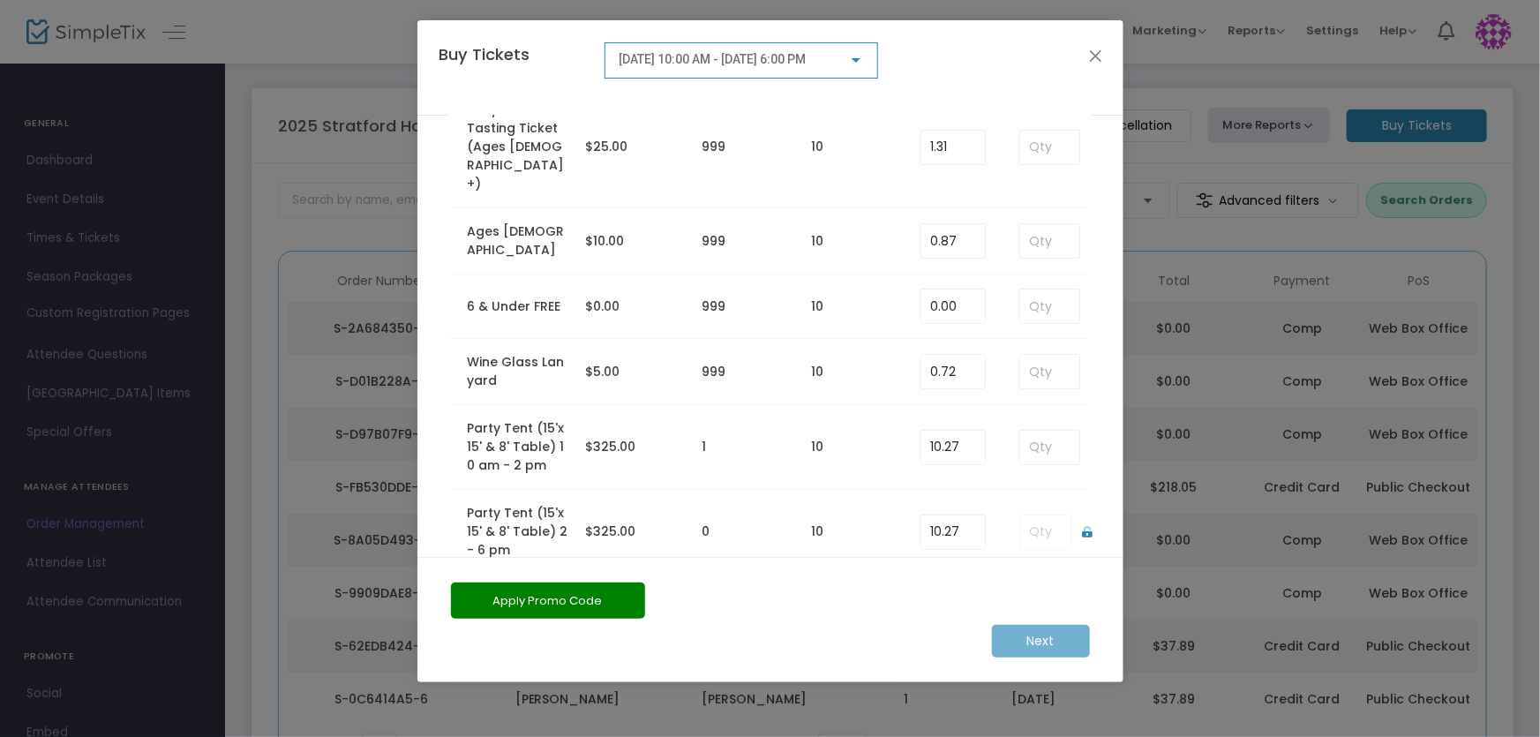
scroll to position [240, 0]
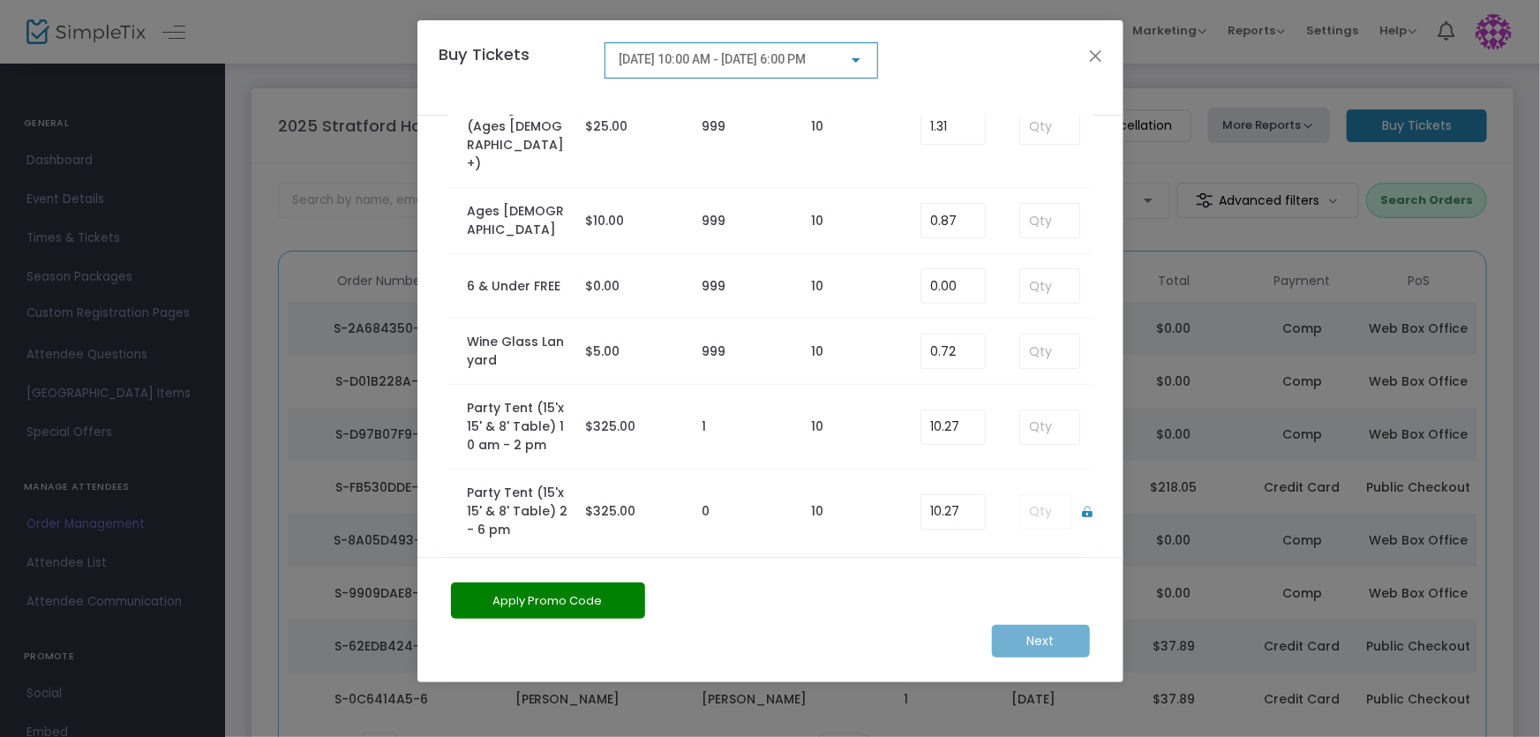
click at [1032, 589] on input at bounding box center [1049, 606] width 58 height 34
type input "2"
click at [1050, 639] on m-button "Next" at bounding box center [1041, 641] width 98 height 33
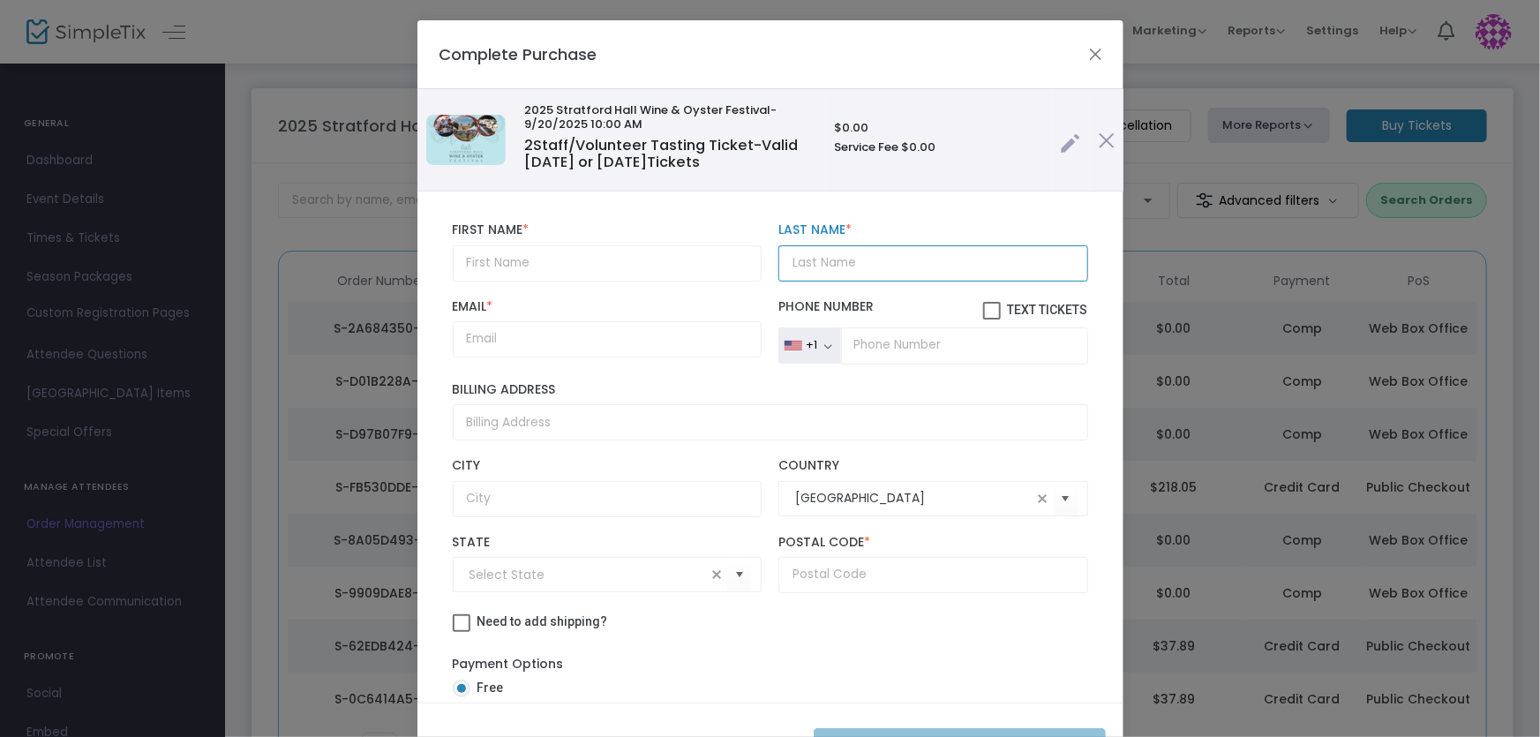
click at [837, 256] on input "Last Name *" at bounding box center [933, 263] width 309 height 36
type input "[PERSON_NAME]"
click at [639, 260] on input "text" at bounding box center [607, 263] width 309 height 36
type input "[PERSON_NAME]"
click at [591, 342] on input "Email *" at bounding box center [607, 339] width 309 height 36
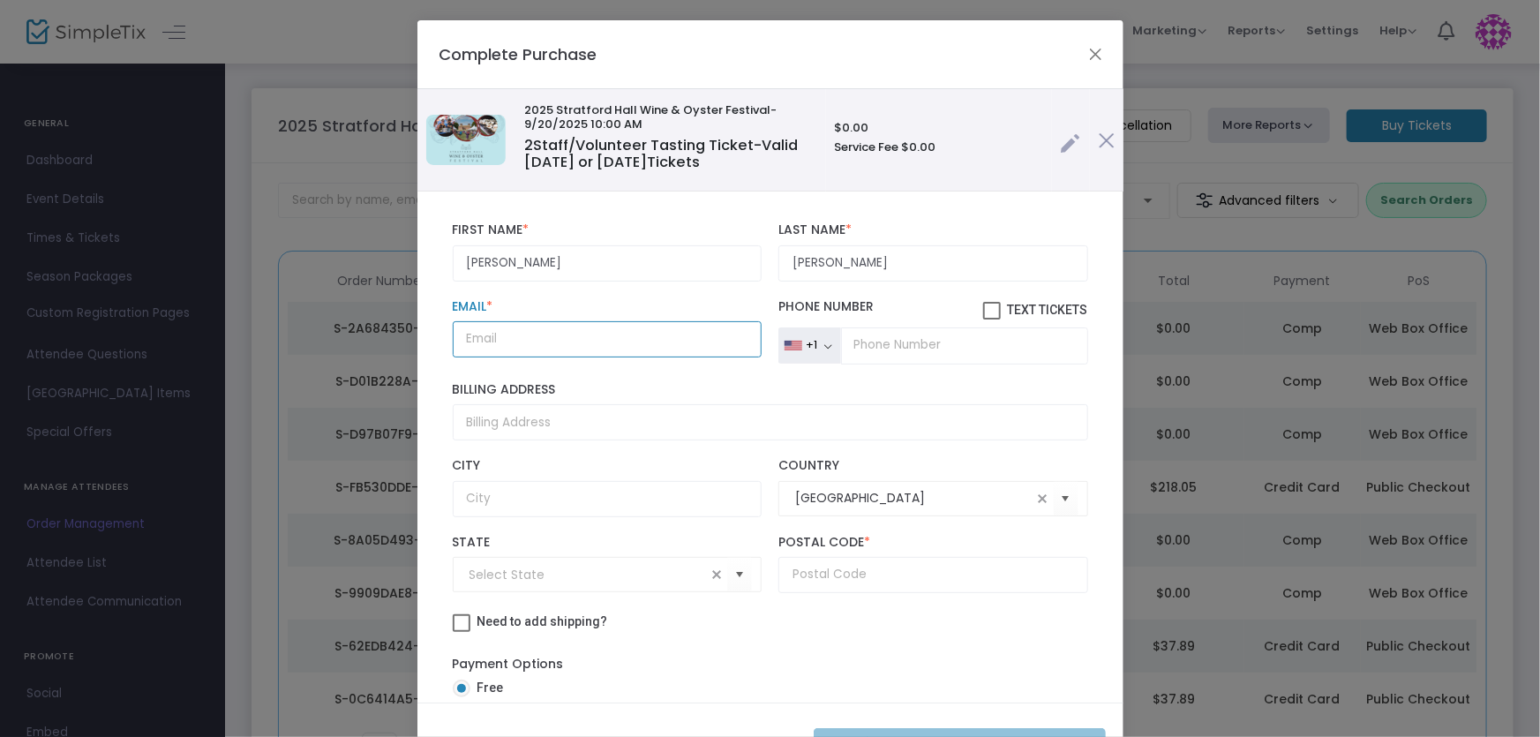
paste input "[EMAIL_ADDRESS][DOMAIN_NAME]"
type input "[EMAIL_ADDRESS][DOMAIN_NAME]"
click at [819, 580] on input "text" at bounding box center [933, 575] width 309 height 36
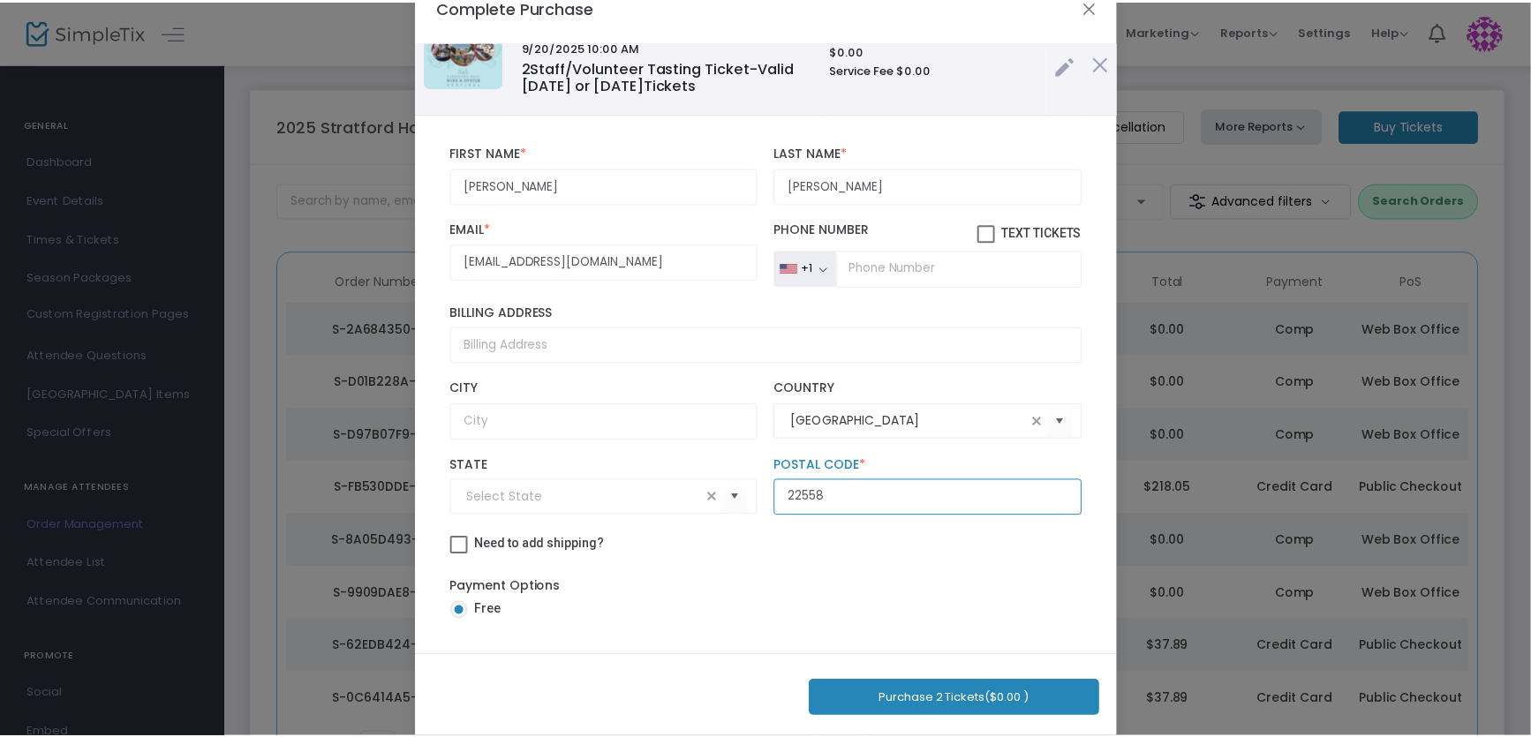
scroll to position [71, 0]
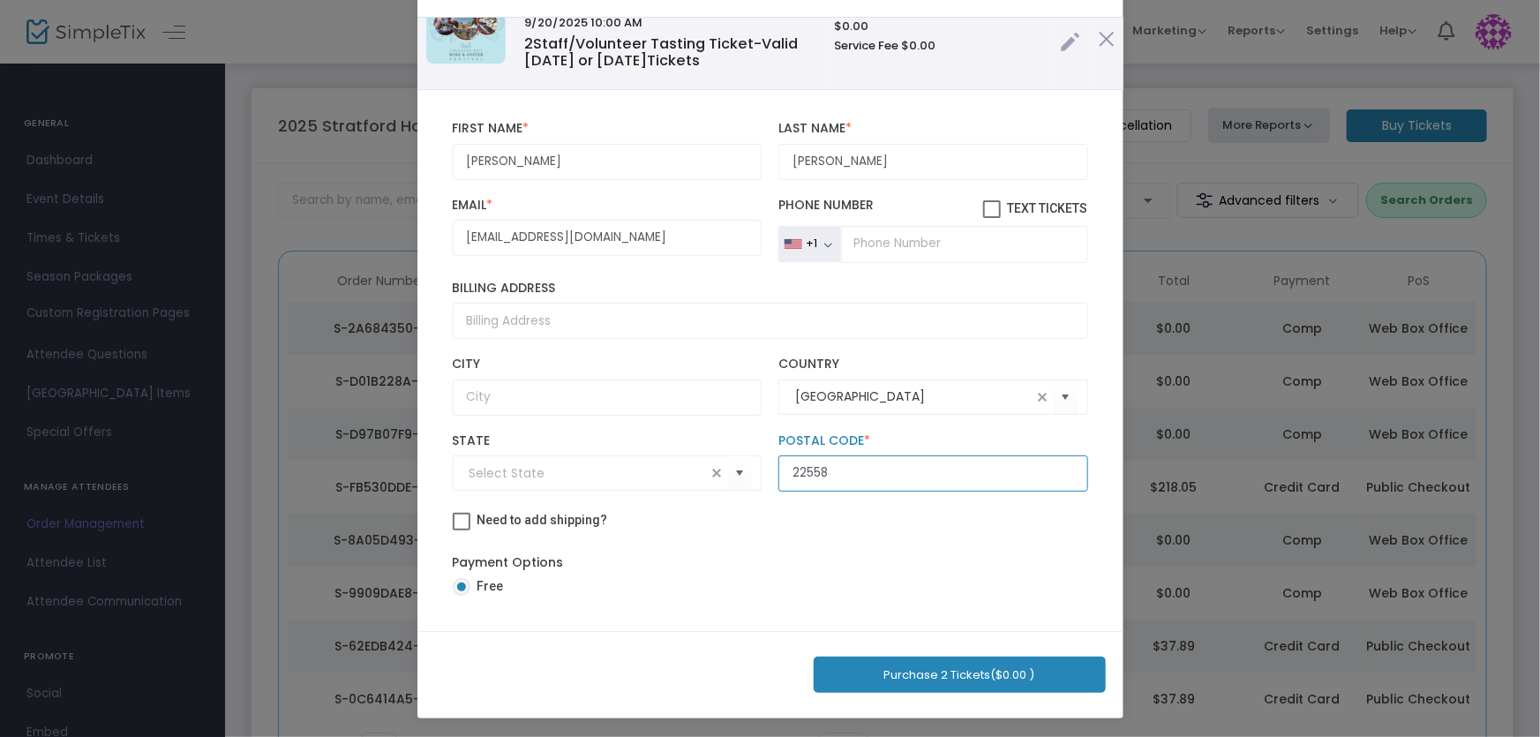
type input "22558"
click at [924, 671] on button "Purchase 2 Tickets ($0.00 )" at bounding box center [960, 675] width 292 height 36
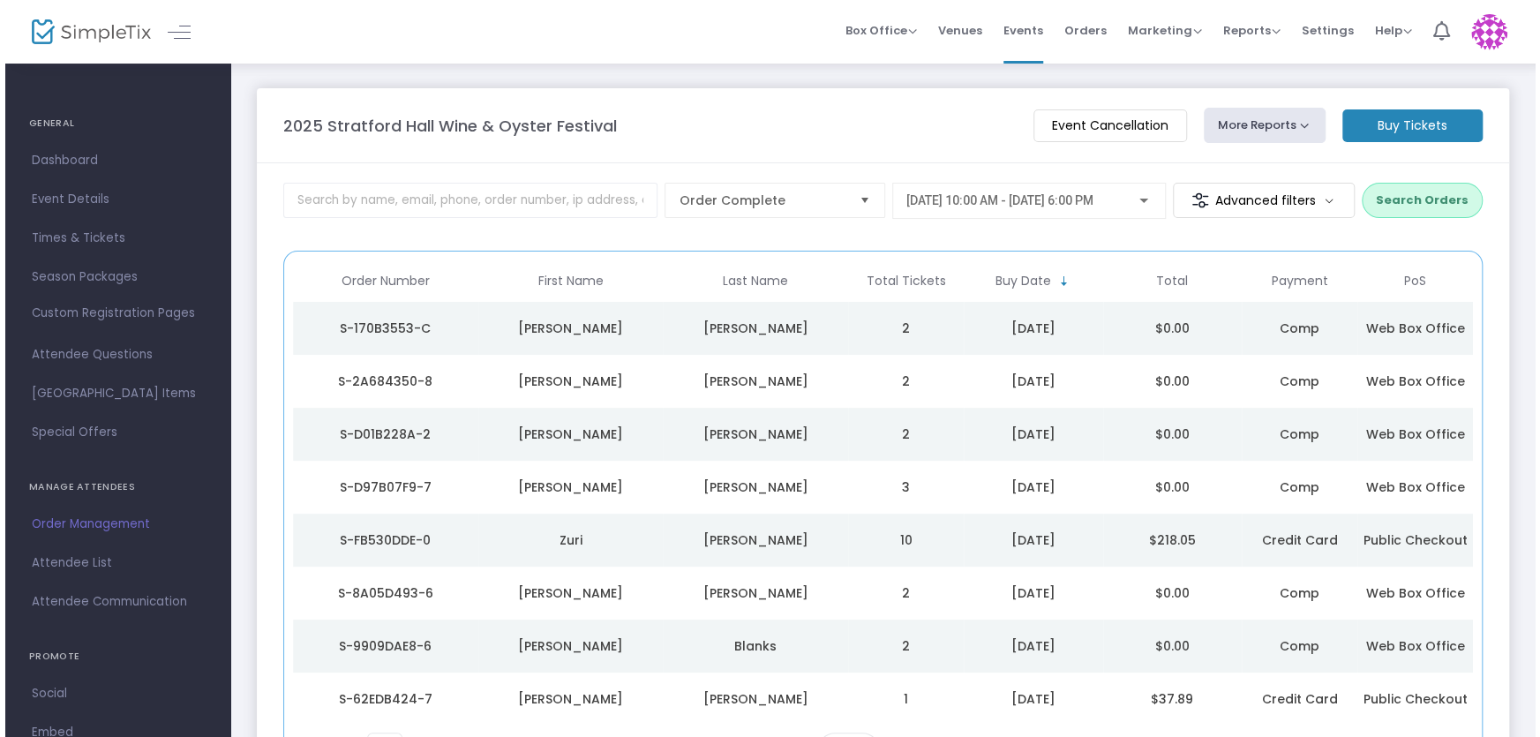
scroll to position [0, 0]
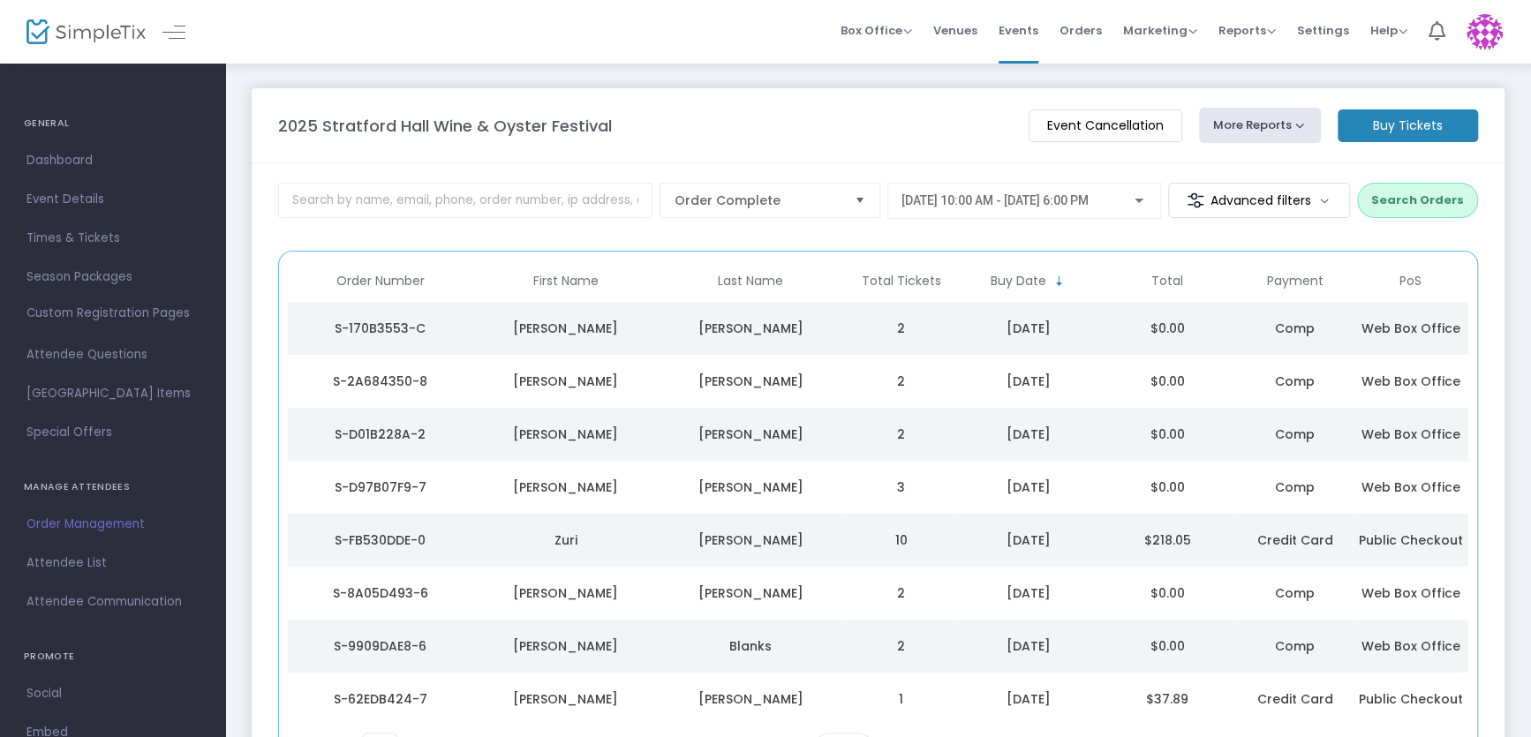
click at [1387, 141] on m-button "Buy Tickets" at bounding box center [1407, 125] width 140 height 33
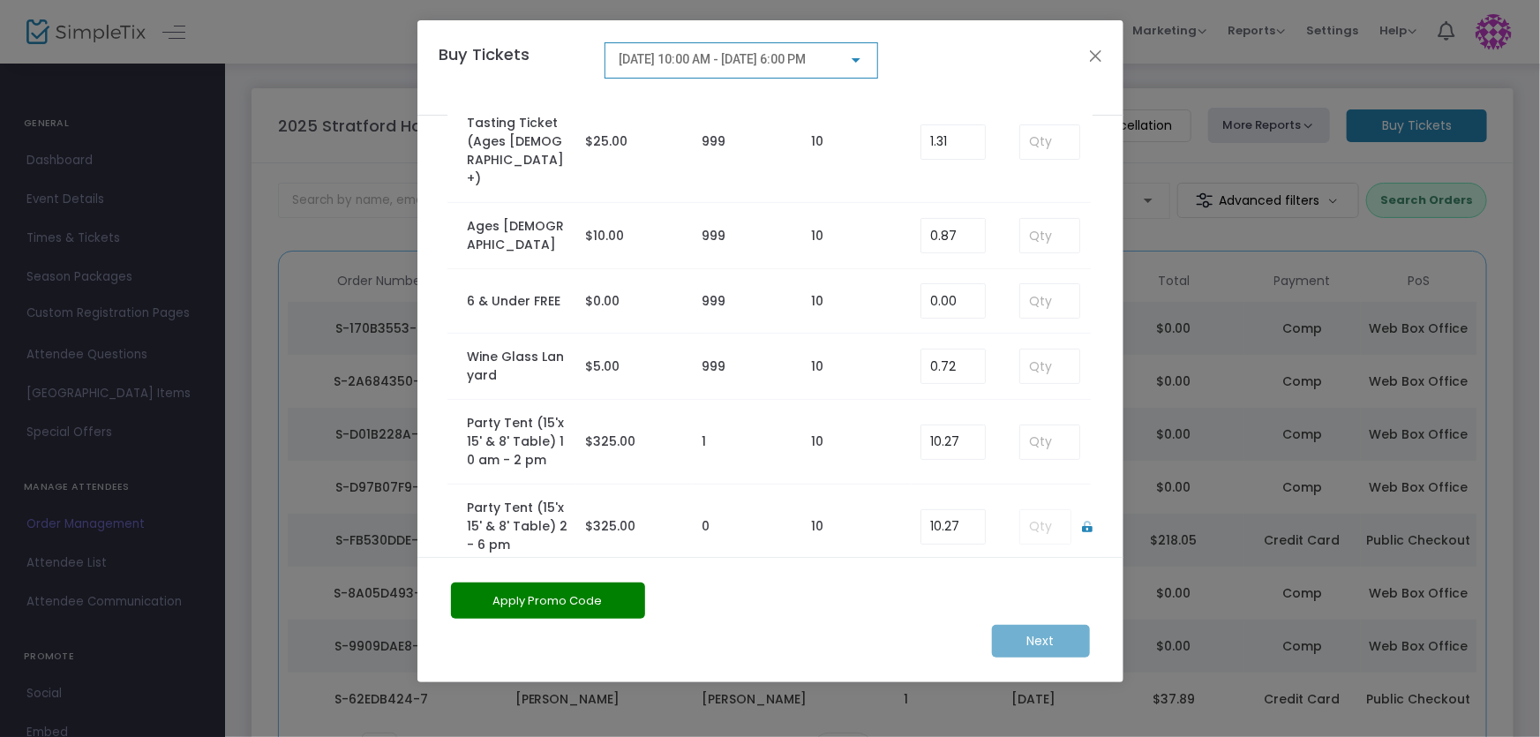
scroll to position [240, 0]
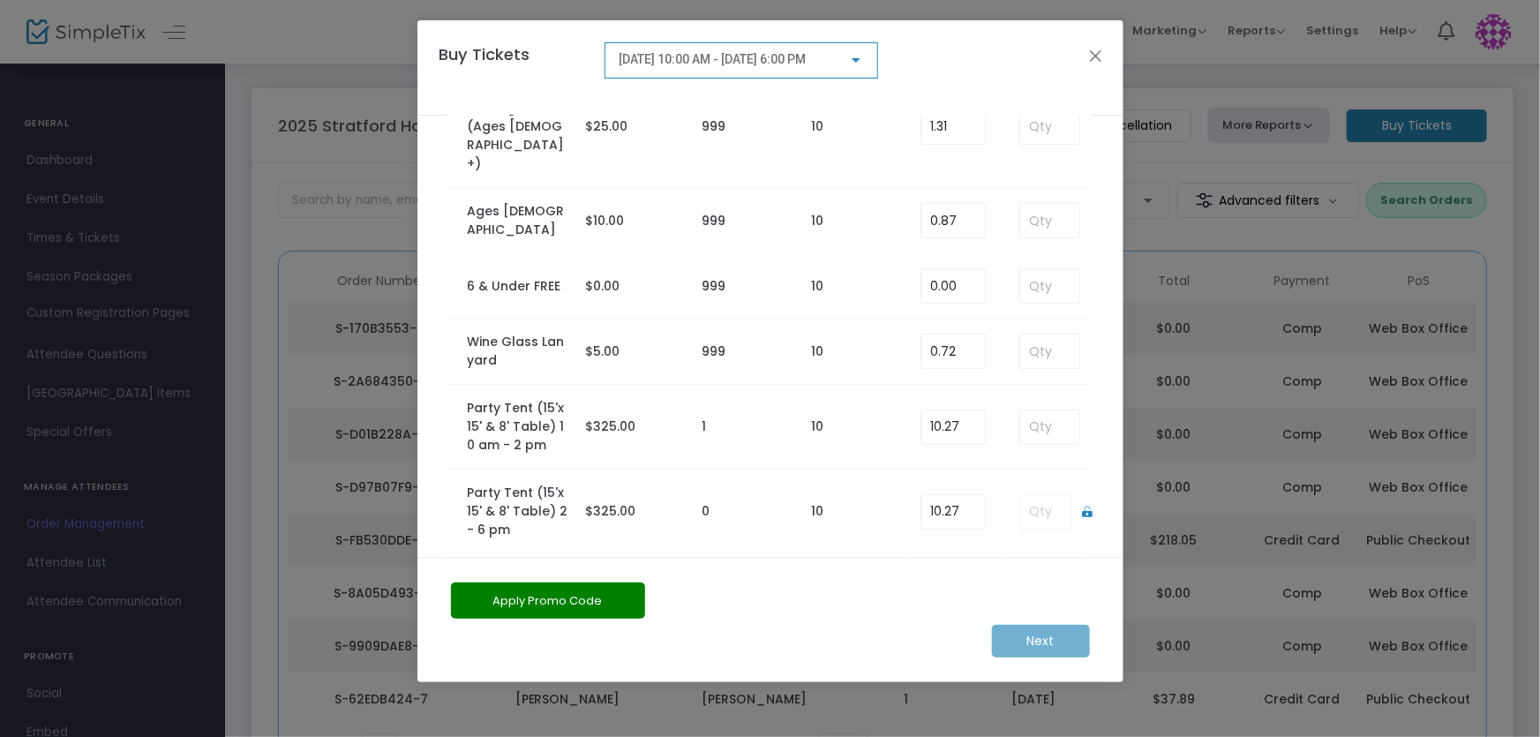
click at [1040, 589] on input at bounding box center [1049, 606] width 58 height 34
type input "2"
click at [1050, 634] on m-button "Next" at bounding box center [1041, 641] width 98 height 33
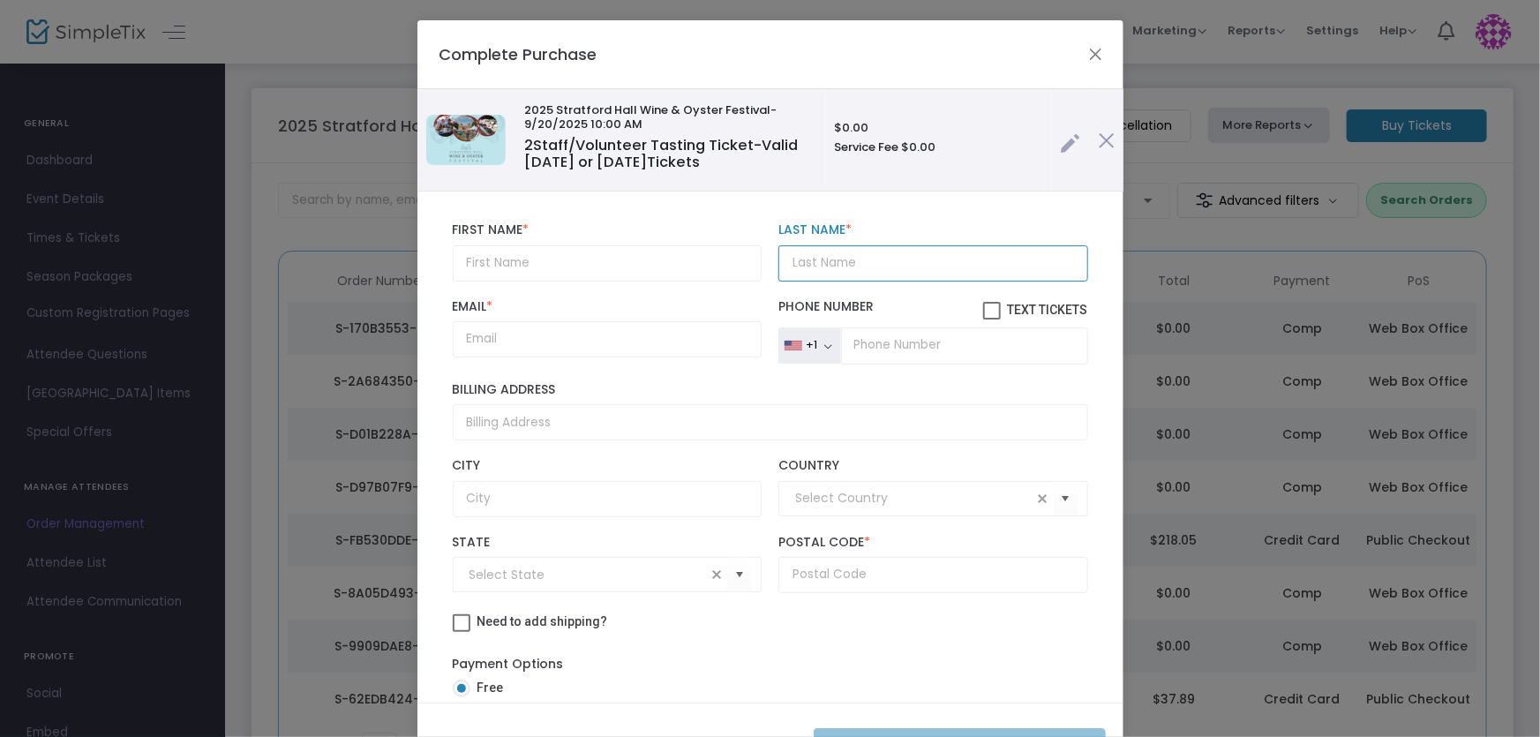
click at [792, 260] on input "Last Name *" at bounding box center [933, 263] width 309 height 36
type input "Boily"
click at [653, 243] on div "First Name * First Name is required." at bounding box center [607, 251] width 327 height 58
click at [651, 262] on input "text" at bounding box center [607, 263] width 309 height 36
type input "Angelic"
